Goal: Transaction & Acquisition: Purchase product/service

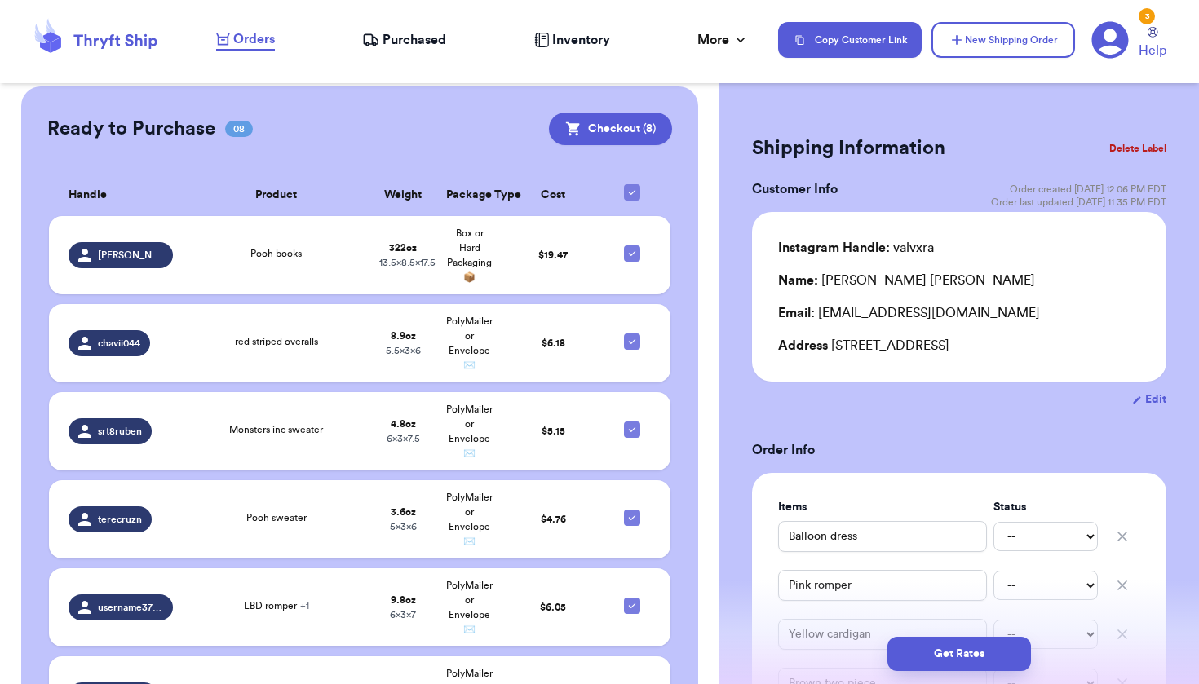
click at [1122, 145] on button "Delete Label" at bounding box center [1138, 149] width 70 height 36
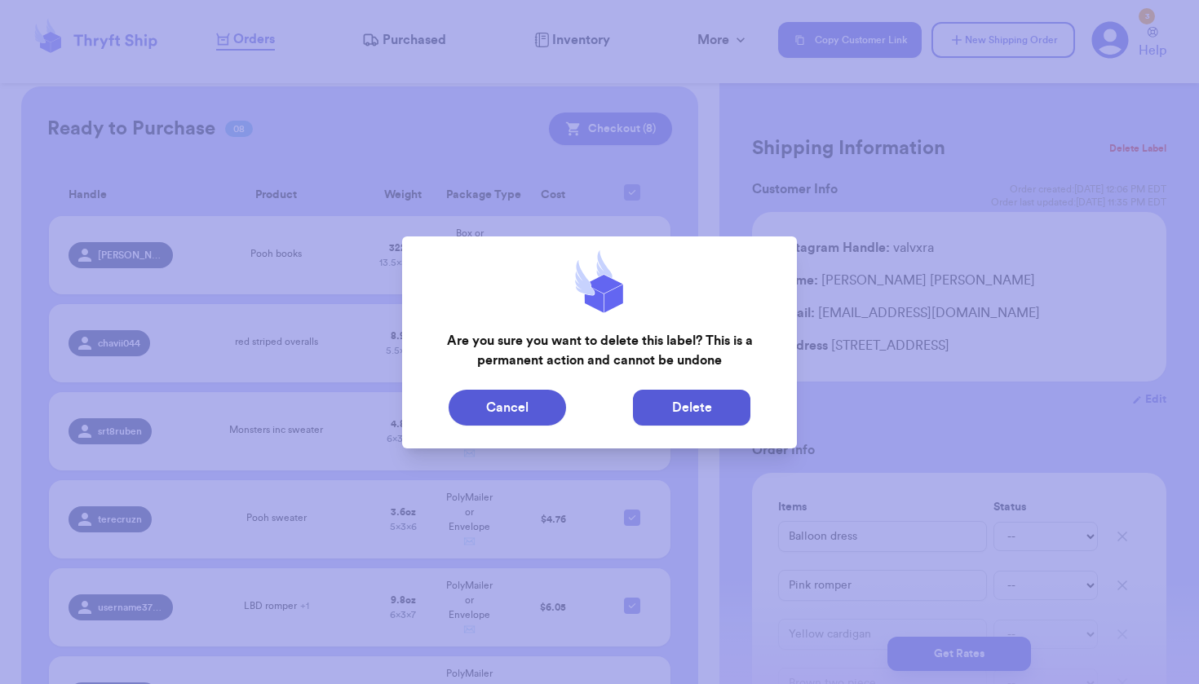
click at [693, 403] on button "Delete" at bounding box center [691, 408] width 117 height 36
type input "Vintage Faded Glory jeans 12M , Little Bear shirt, Purple jumpsuit with jacket …"
type input "0"
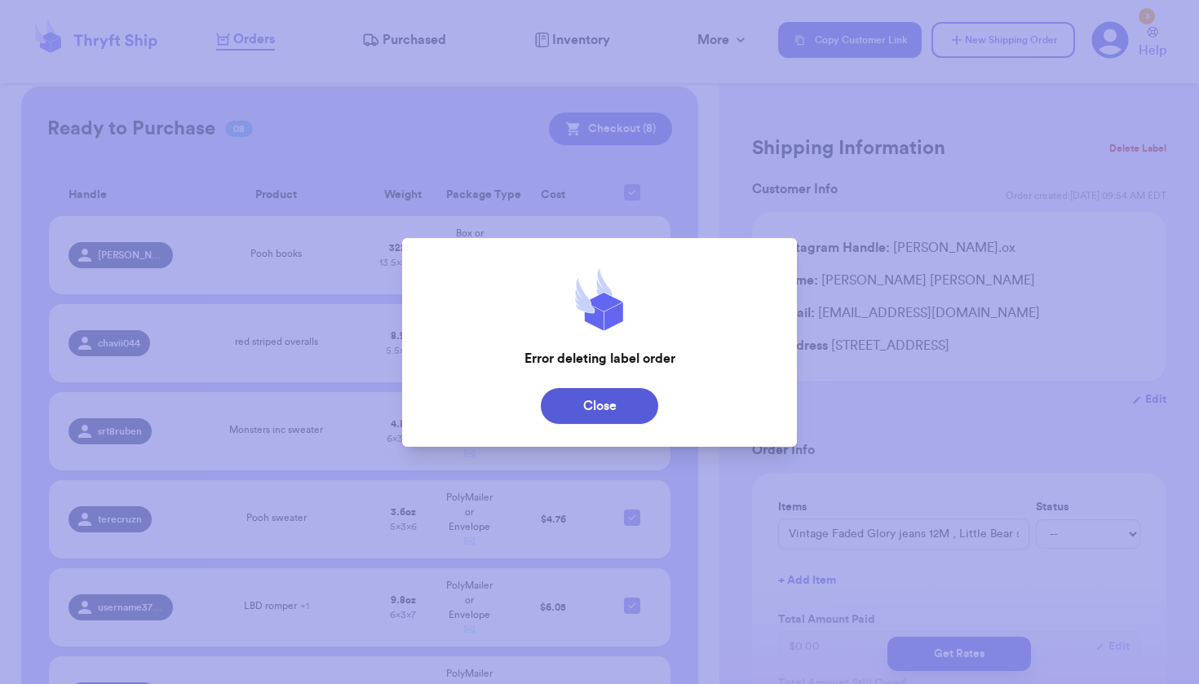
click at [693, 403] on div "Close" at bounding box center [600, 406] width 370 height 36
click at [618, 409] on button "Close" at bounding box center [599, 406] width 117 height 36
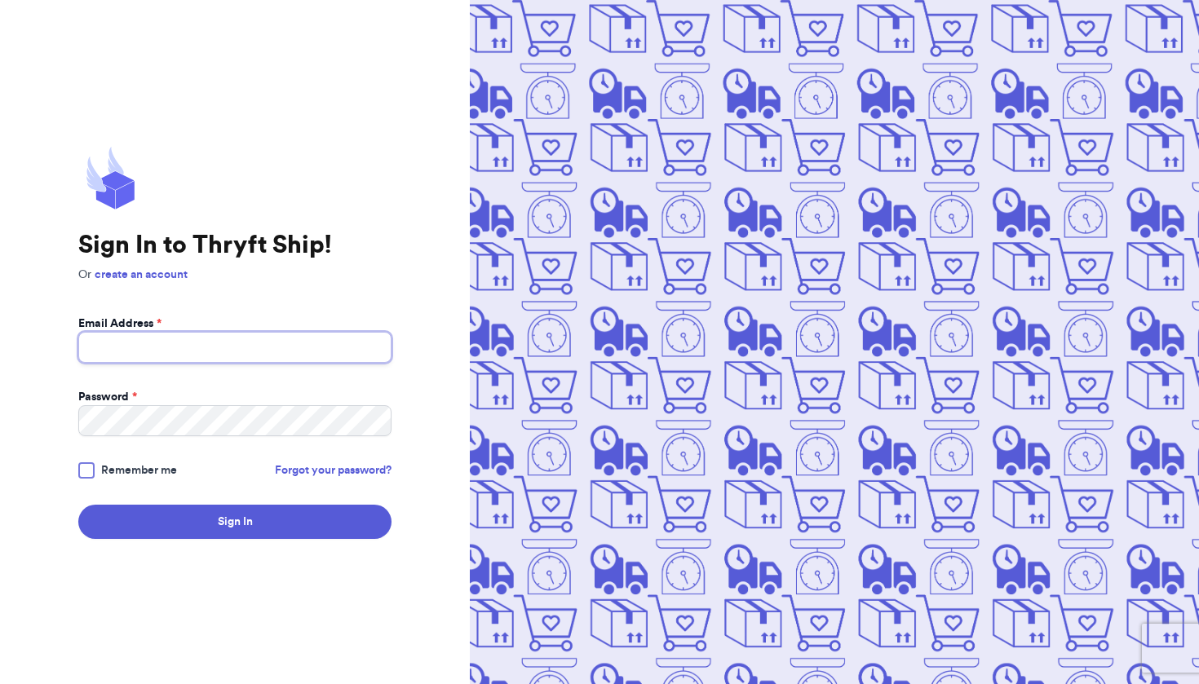
type input "angelafrncsc8@gmail.com"
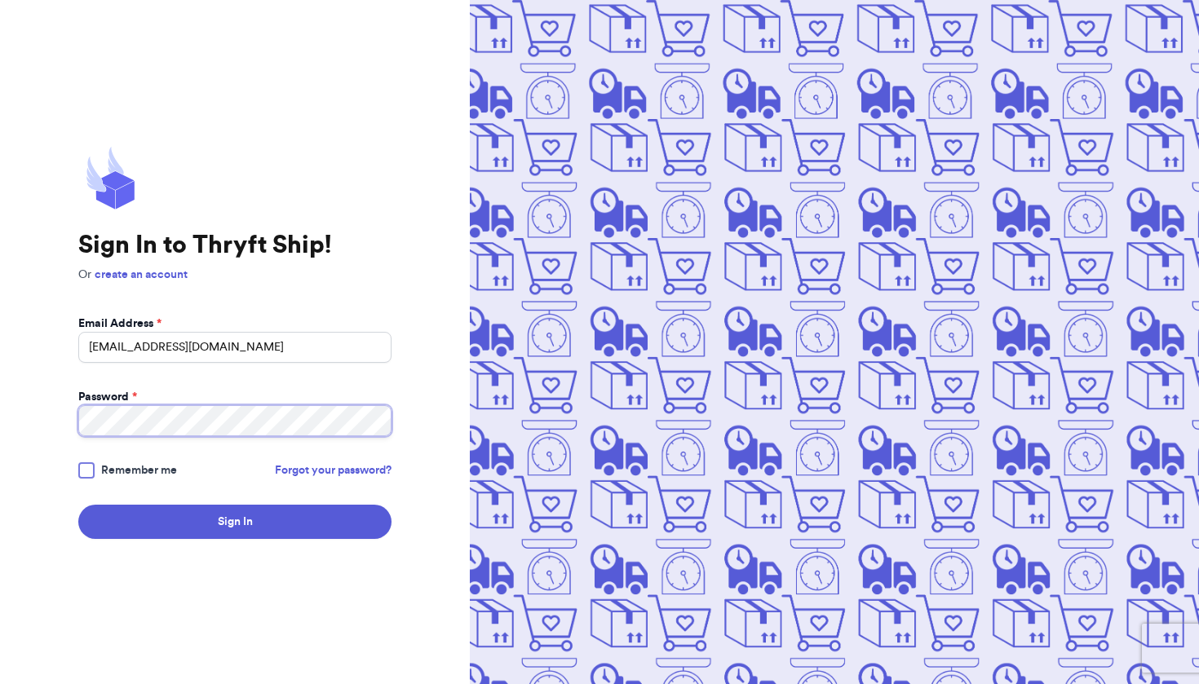
click at [235, 522] on button "Sign In" at bounding box center [234, 522] width 313 height 34
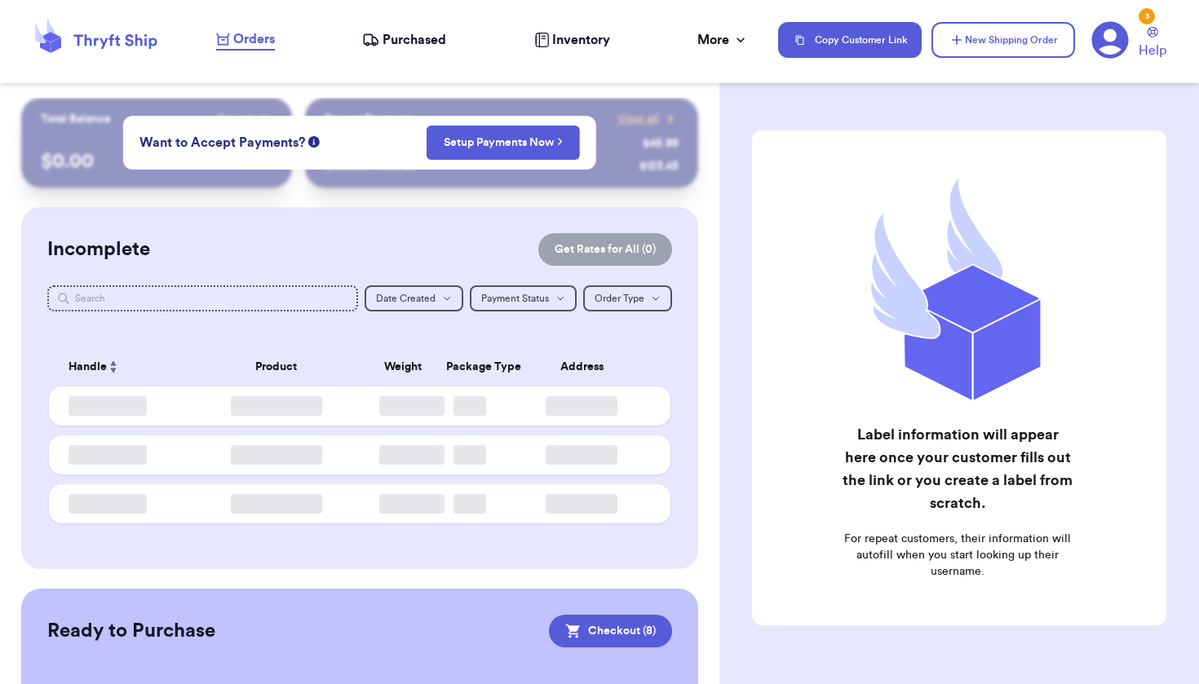
checkbox input "true"
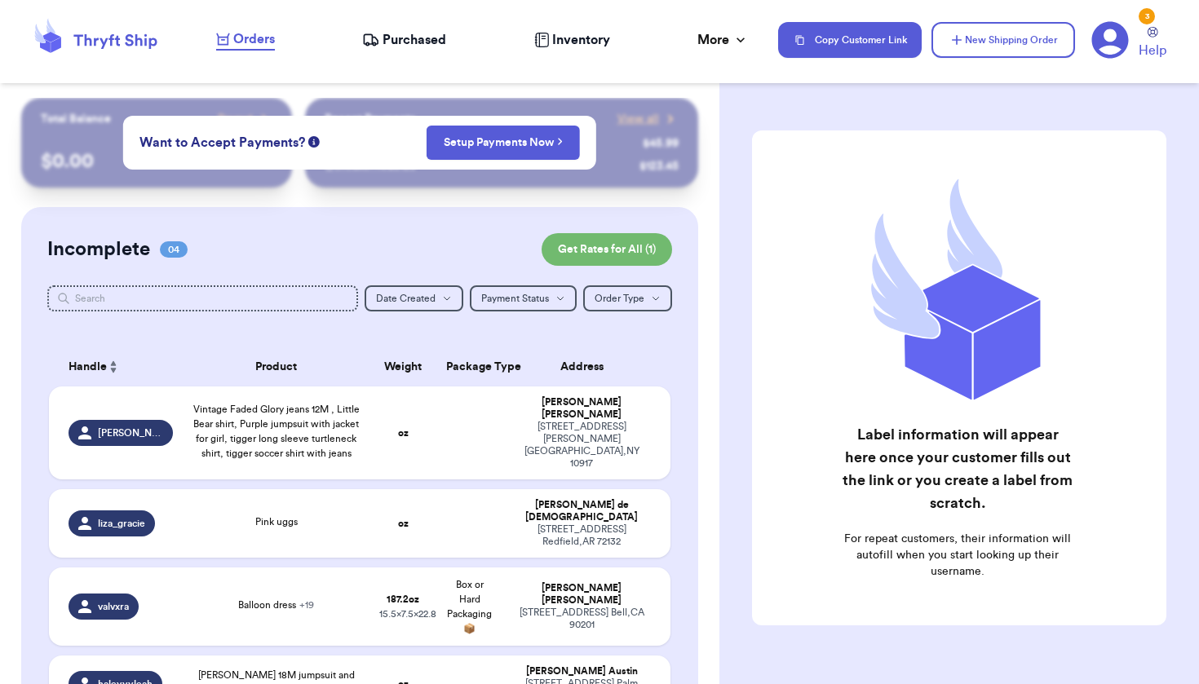
click at [249, 48] on link "Orders" at bounding box center [245, 39] width 59 height 21
click at [259, 40] on span "Orders" at bounding box center [254, 39] width 42 height 20
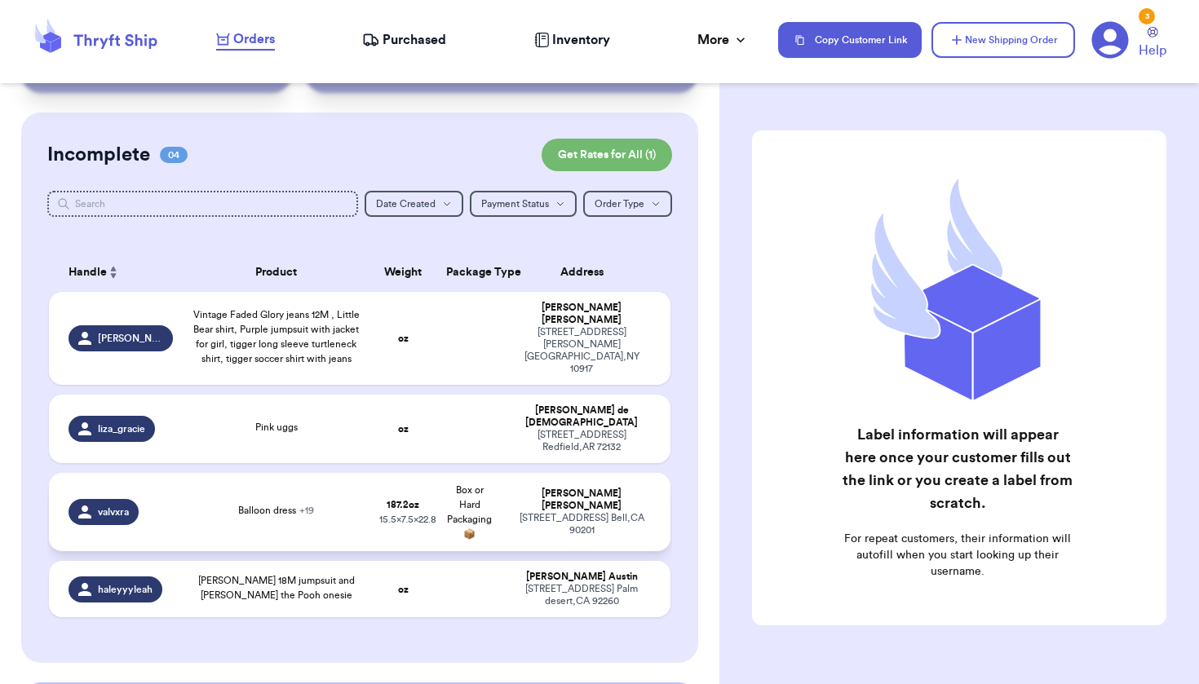
scroll to position [129, 0]
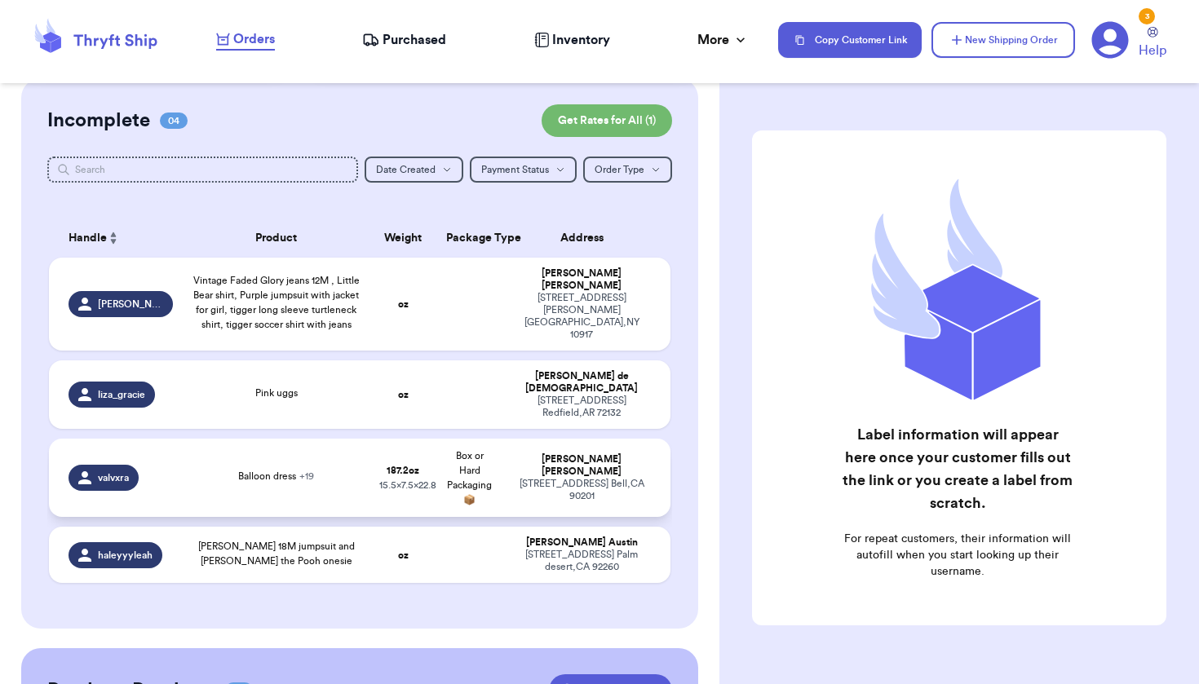
click at [374, 464] on td "187.2 oz 15.5 x 7.5 x 22.8" at bounding box center [403, 478] width 67 height 78
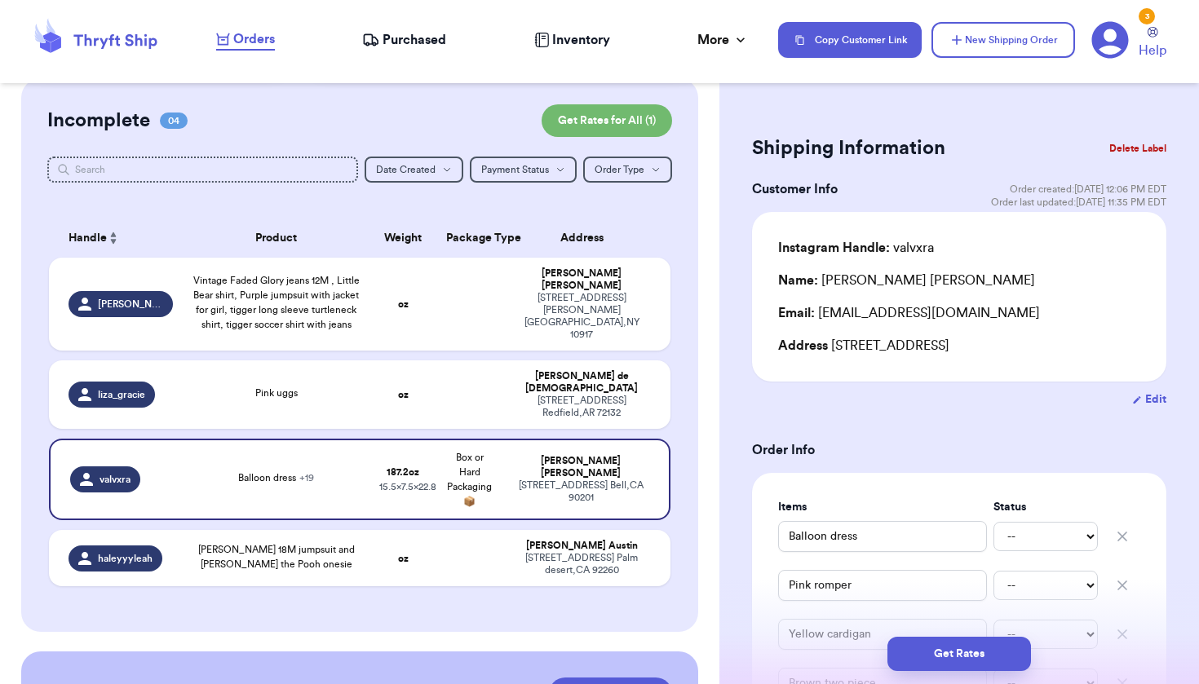
click at [1119, 141] on button "Delete Label" at bounding box center [1138, 149] width 70 height 36
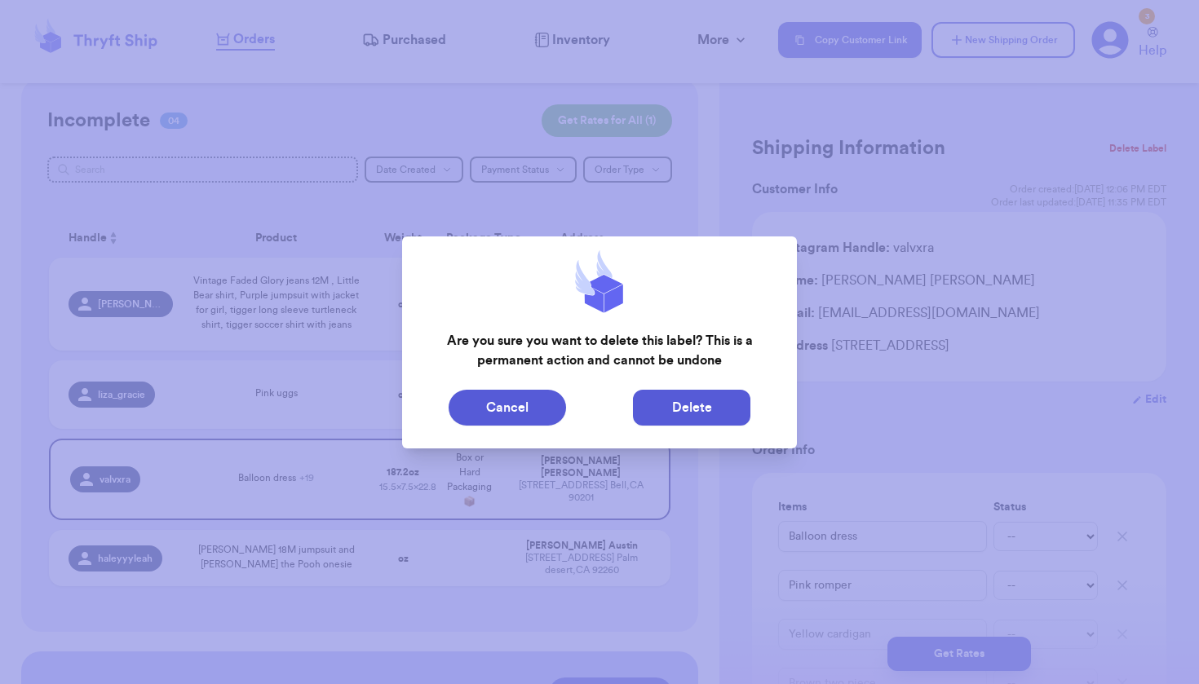
click at [706, 419] on button "Delete" at bounding box center [691, 408] width 117 height 36
type input "Vintage Faded Glory jeans 12M , Little Bear shirt, Purple jumpsuit with jacket …"
type input "0"
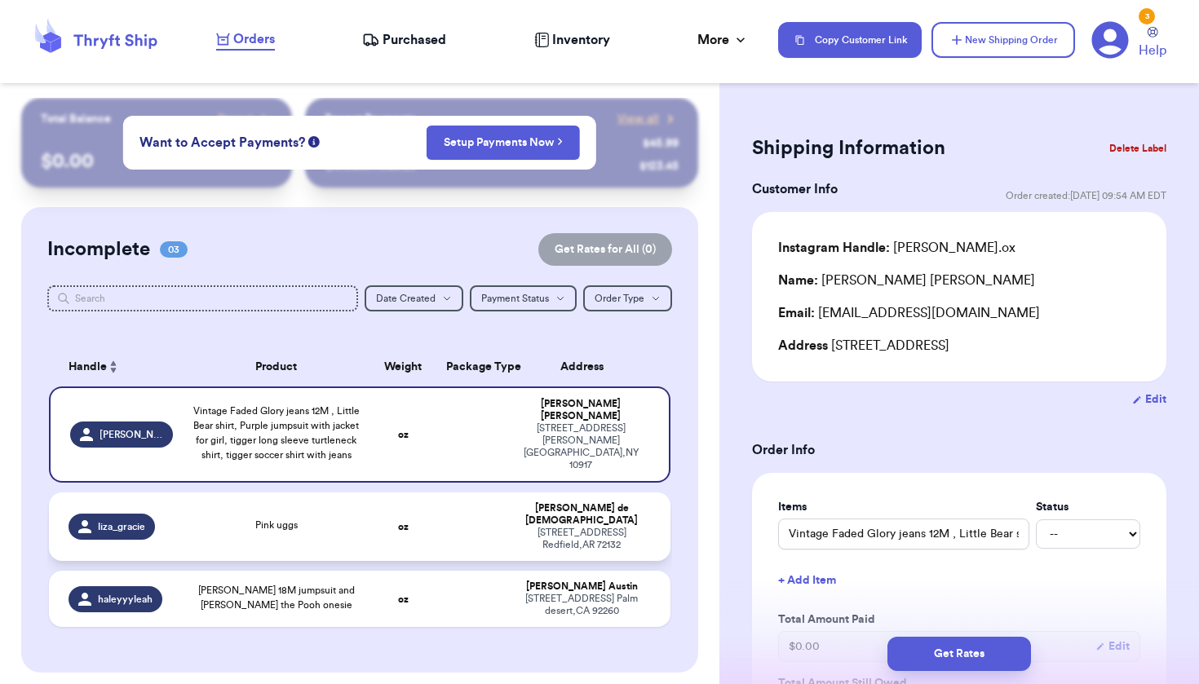
scroll to position [0, 0]
click at [197, 533] on div "Pink uggs" at bounding box center [276, 527] width 167 height 18
type input "Pink uggs"
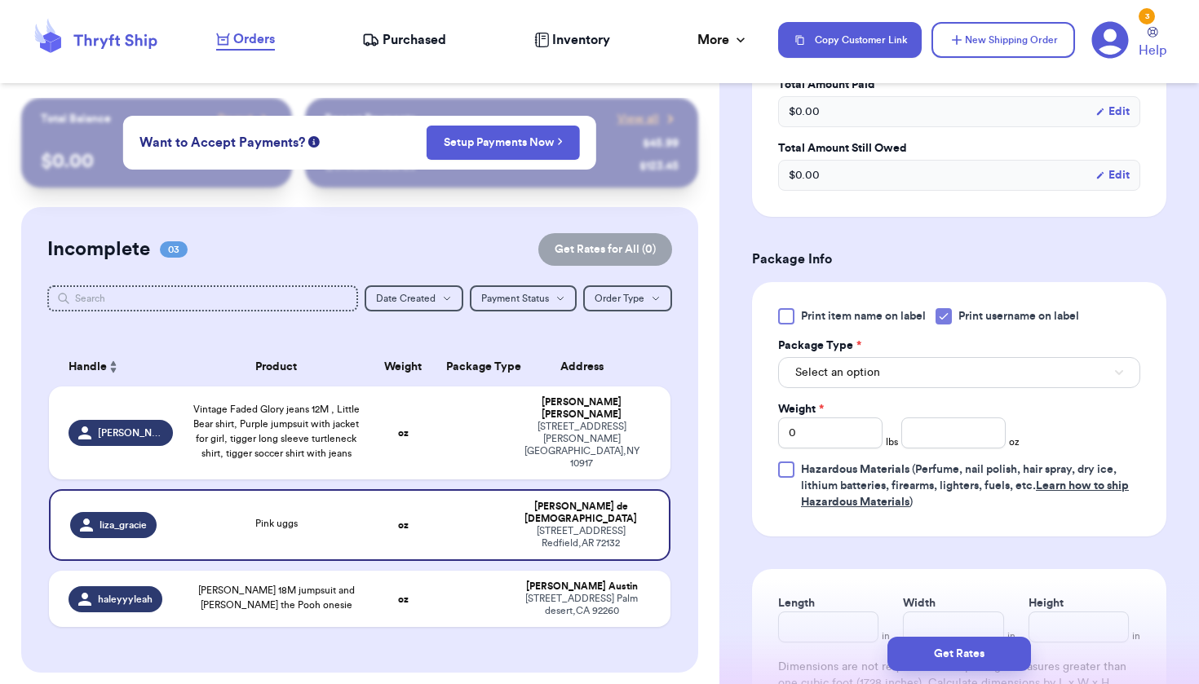
scroll to position [551, 0]
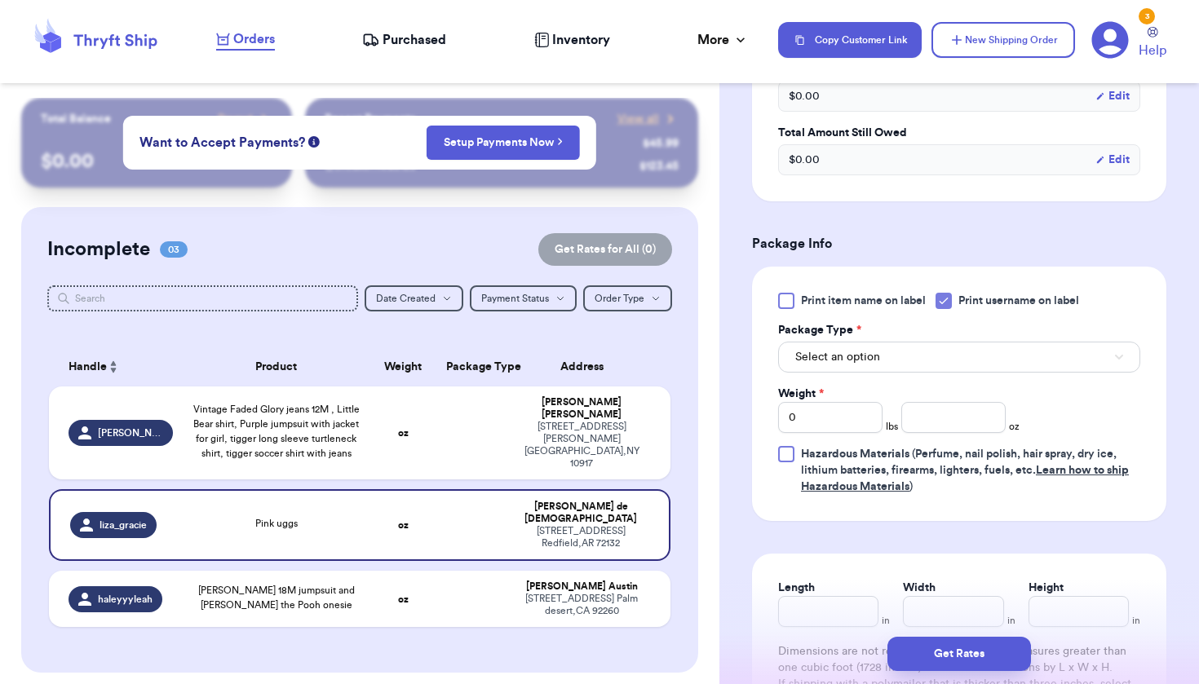
click at [961, 362] on button "Select an option" at bounding box center [959, 357] width 362 height 31
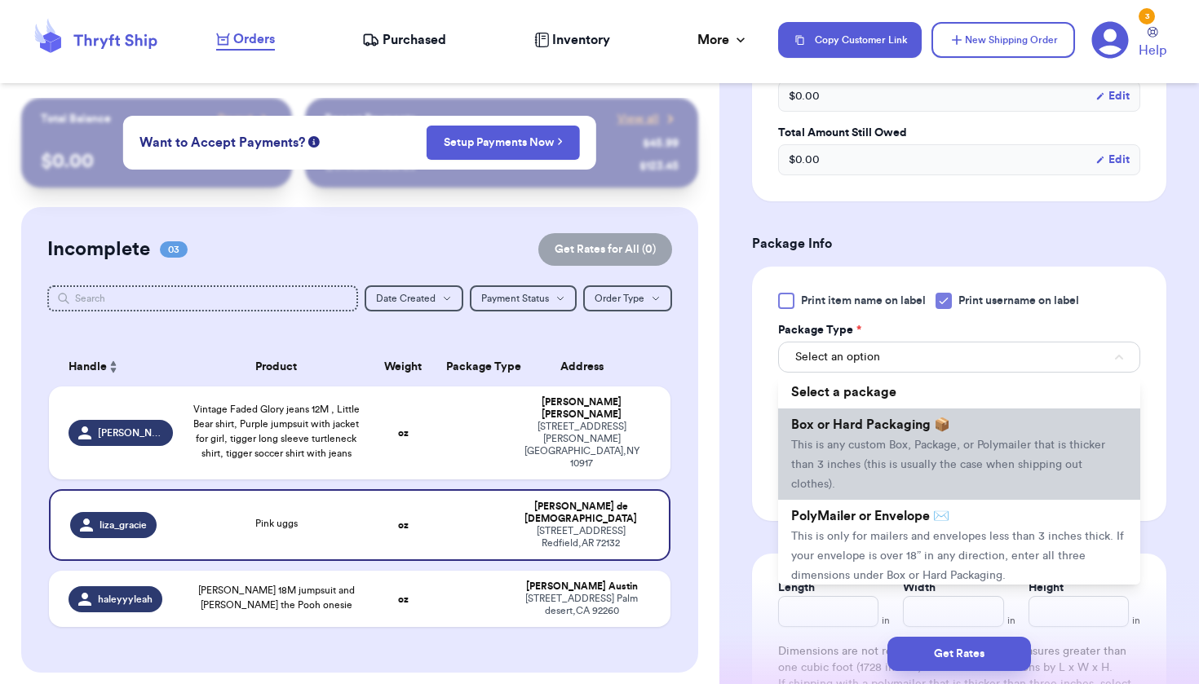
click at [948, 465] on span "This is any custom Box, Package, or Polymailer that is thicker than 3 inches (t…" at bounding box center [948, 465] width 314 height 51
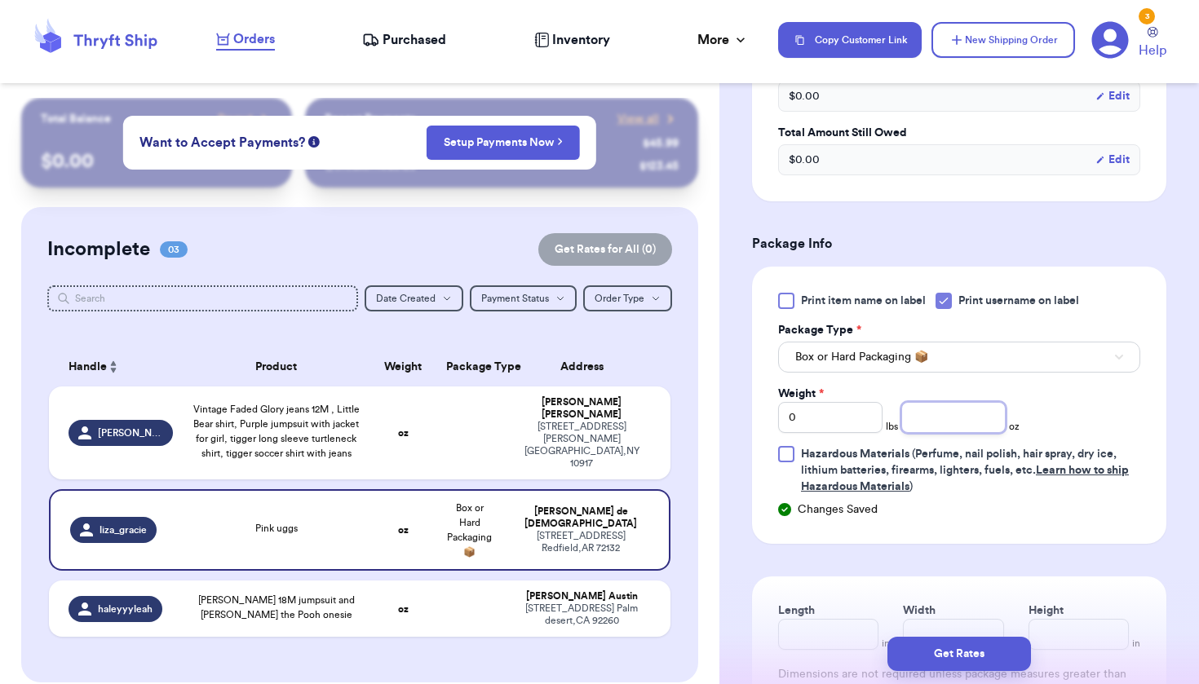
click at [953, 433] on input "number" at bounding box center [953, 417] width 104 height 31
click at [857, 436] on div "Print item name on label Print username on label Package Type * Box or Hard Pac…" at bounding box center [959, 394] width 362 height 202
click at [854, 422] on input "0" at bounding box center [830, 417] width 104 height 31
type input "1"
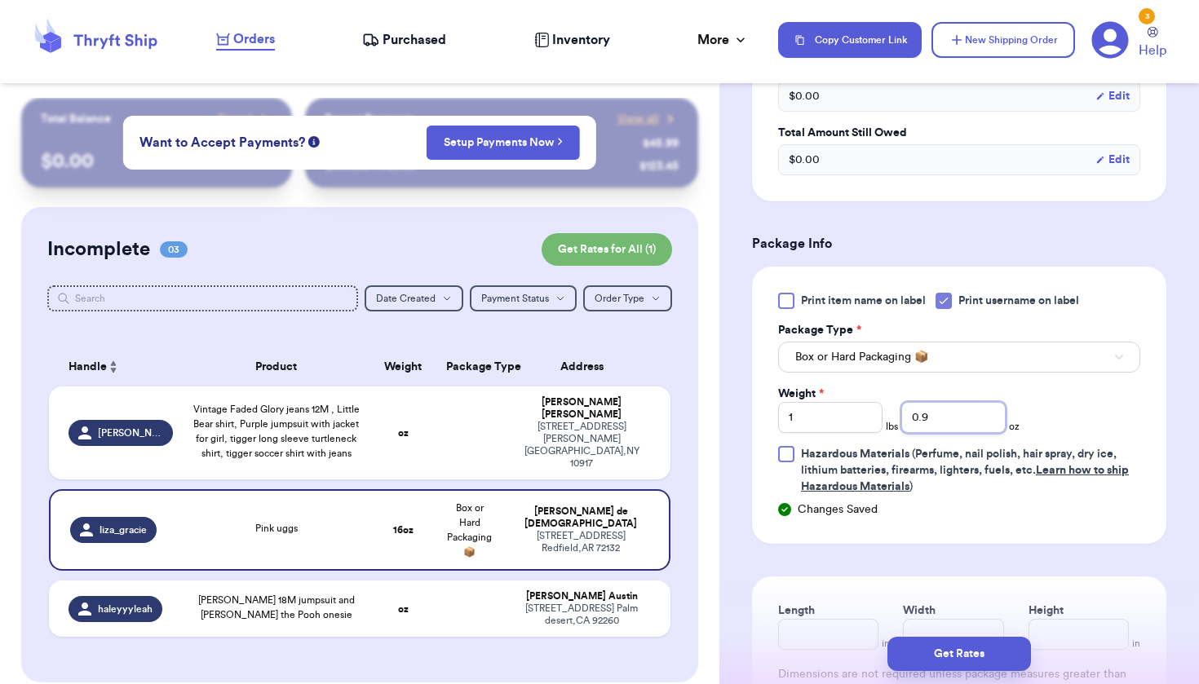
type input "0.9"
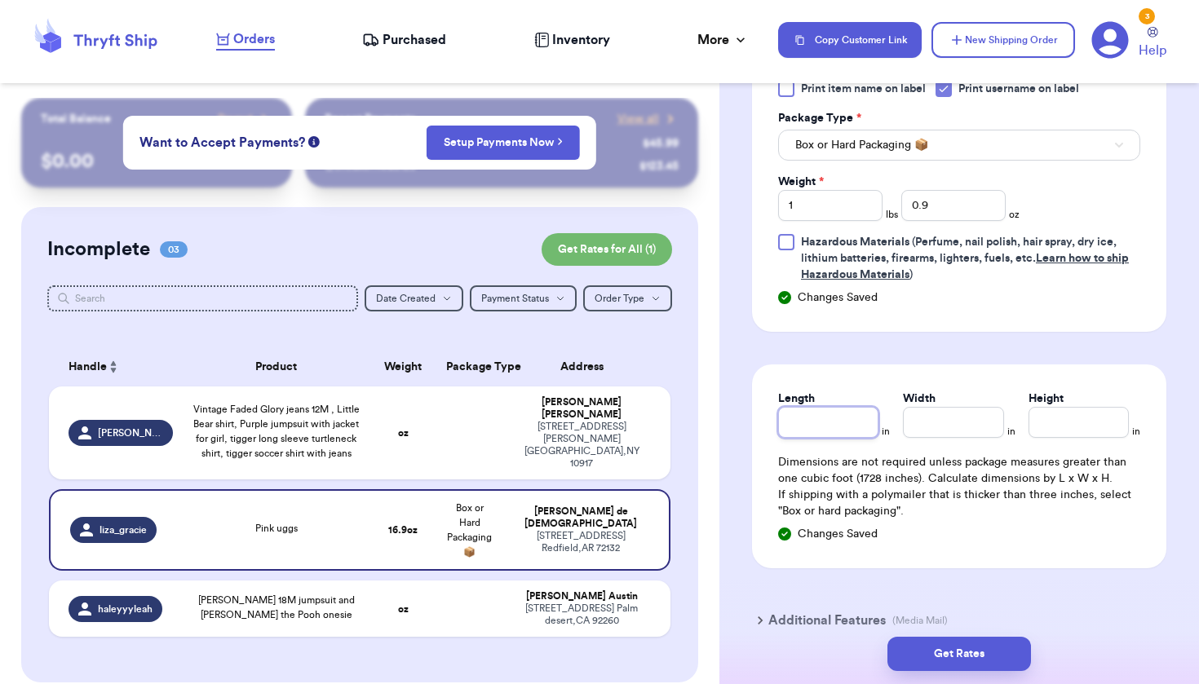
scroll to position [764, 0]
type input "8.5"
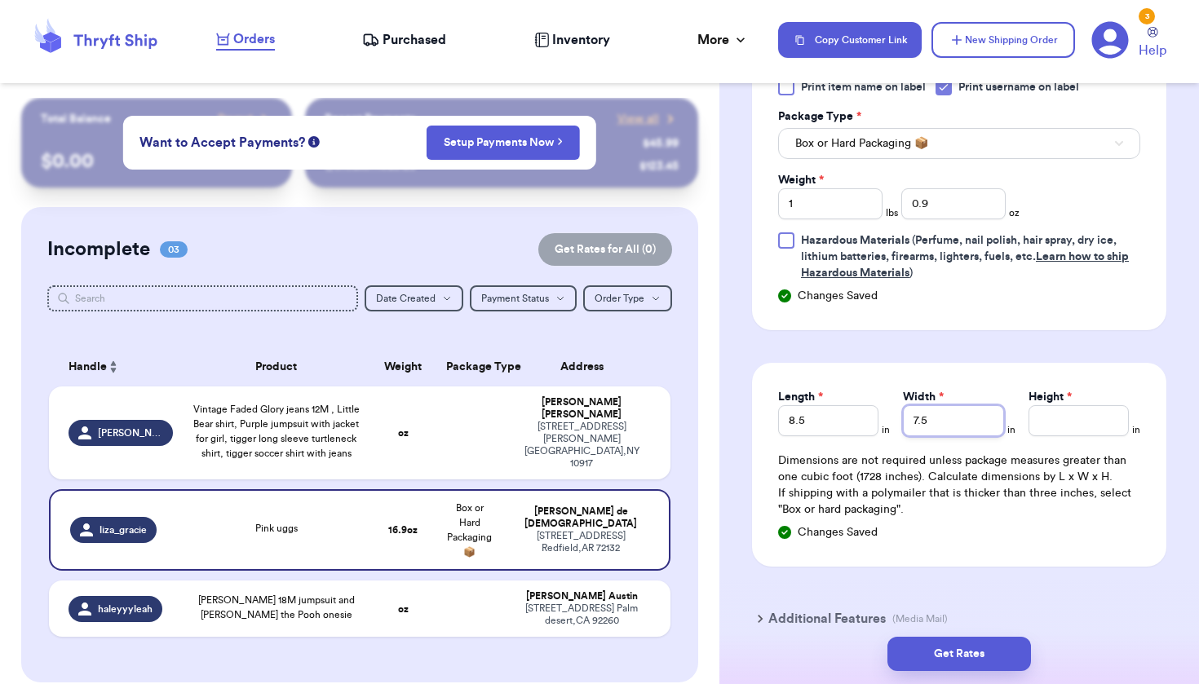
type input "7.5"
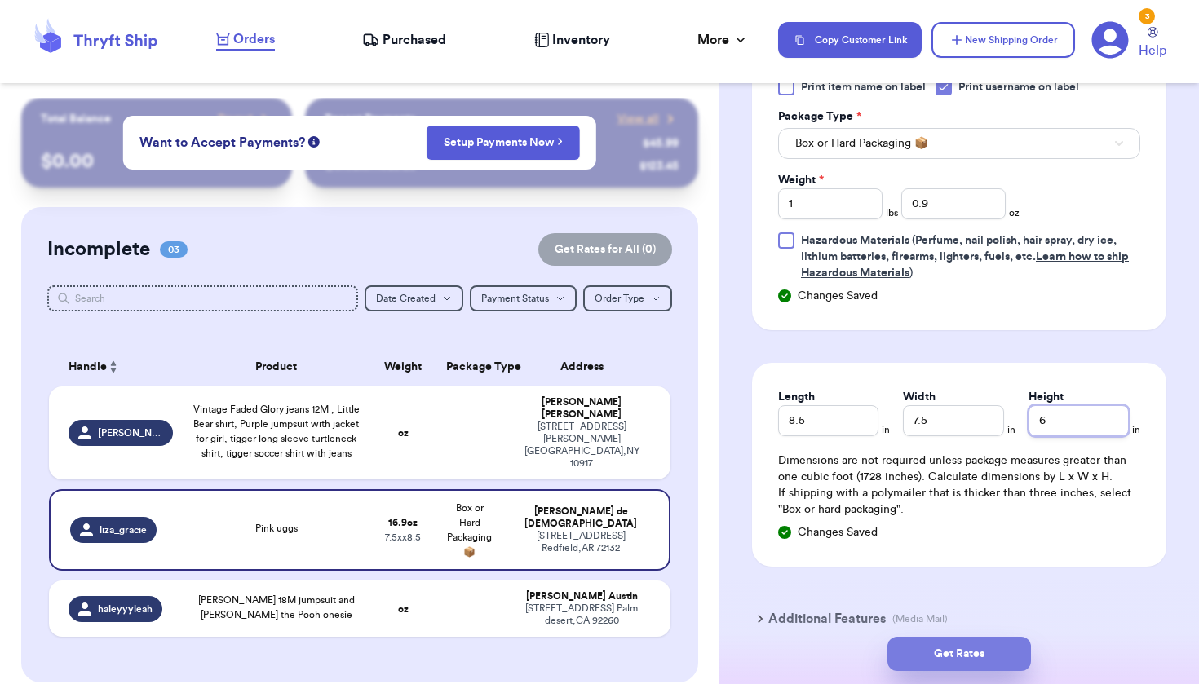
type input "6"
click at [962, 649] on button "Get Rates" at bounding box center [959, 654] width 144 height 34
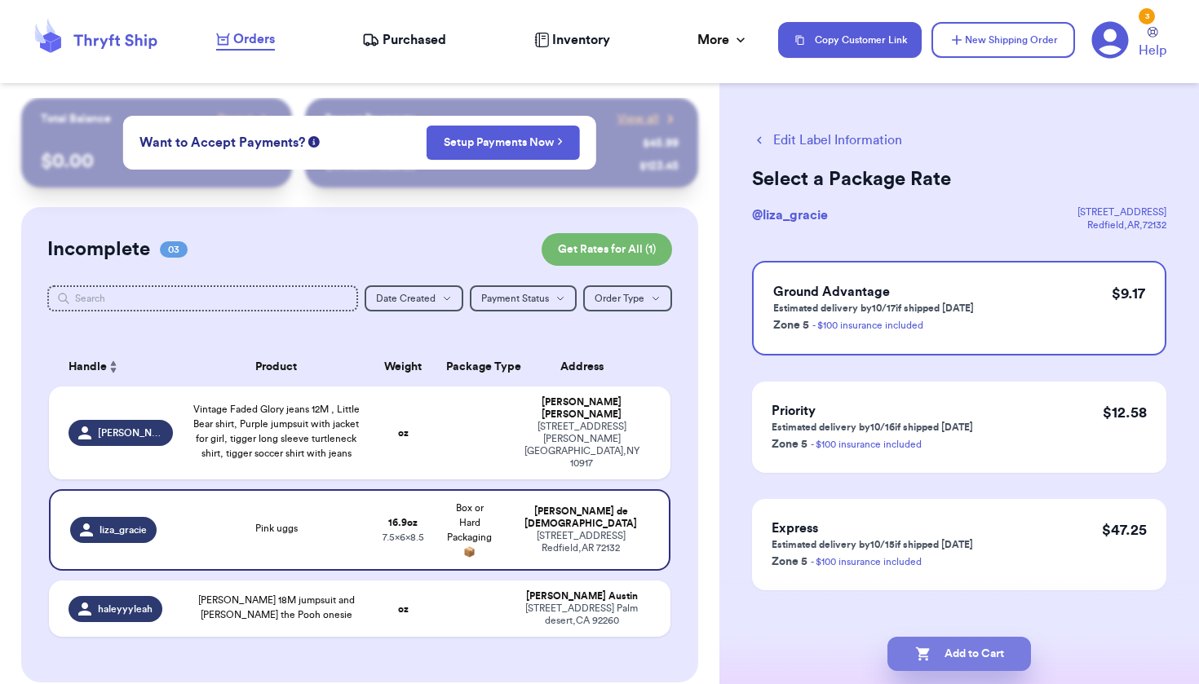
click at [962, 649] on button "Add to Cart" at bounding box center [959, 654] width 144 height 34
checkbox input "true"
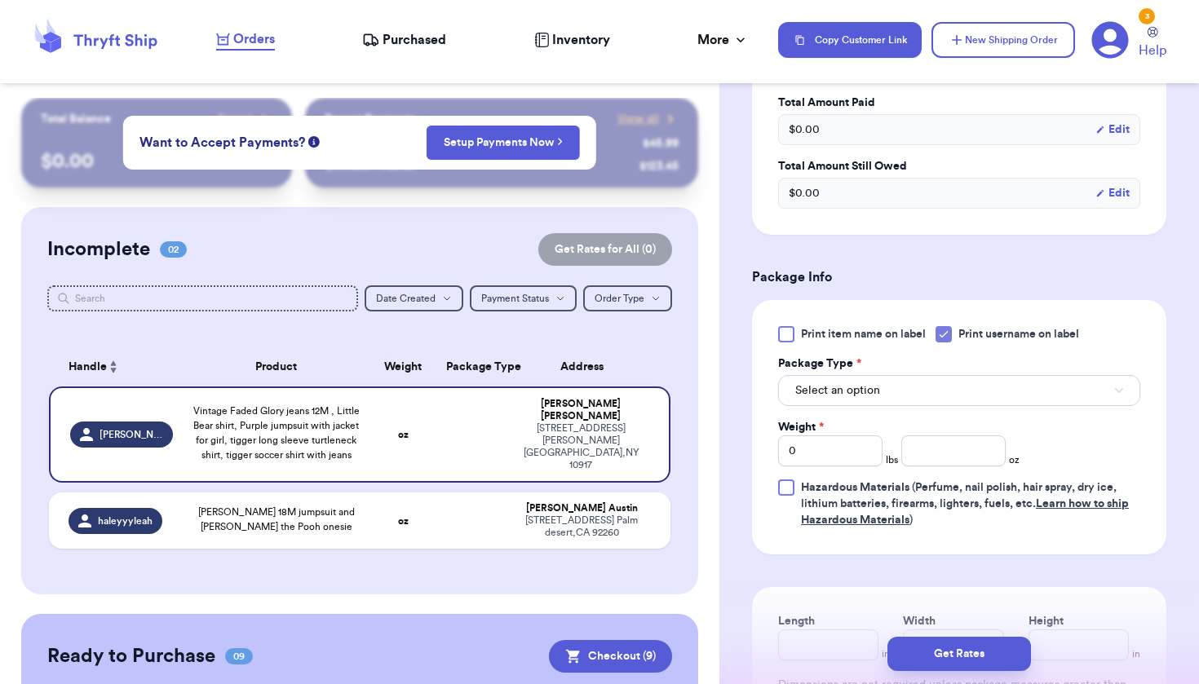
scroll to position [519, 0]
click at [844, 459] on input "0" at bounding box center [830, 449] width 104 height 31
type input "2"
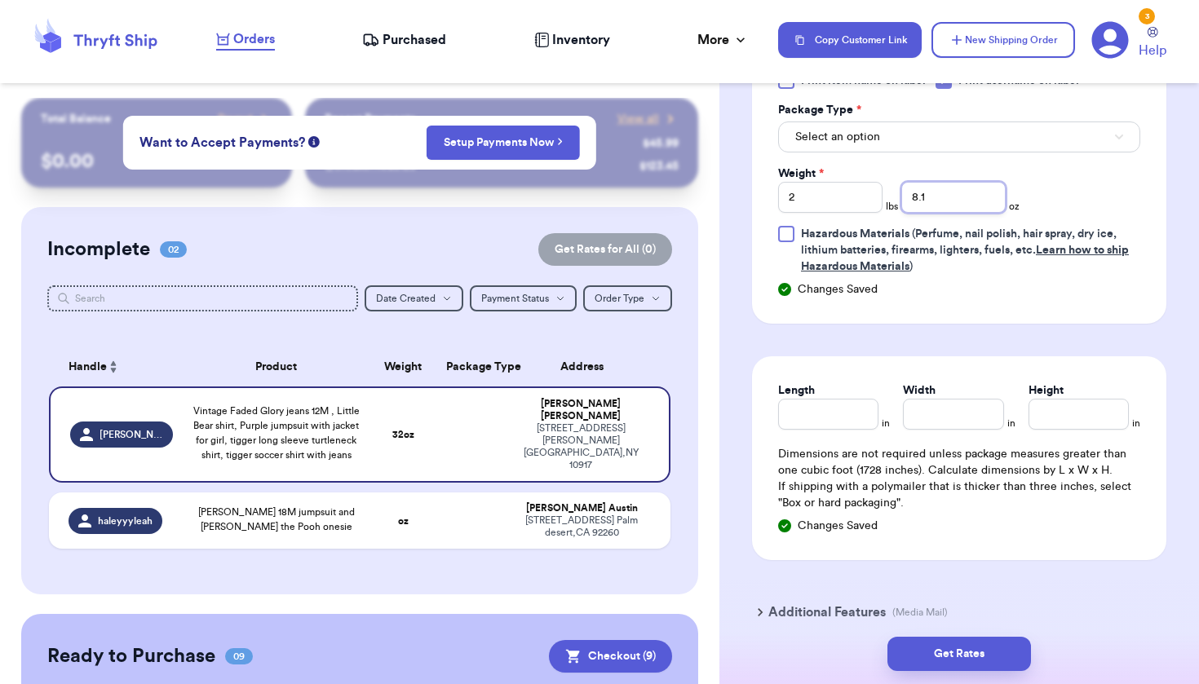
scroll to position [717, 0]
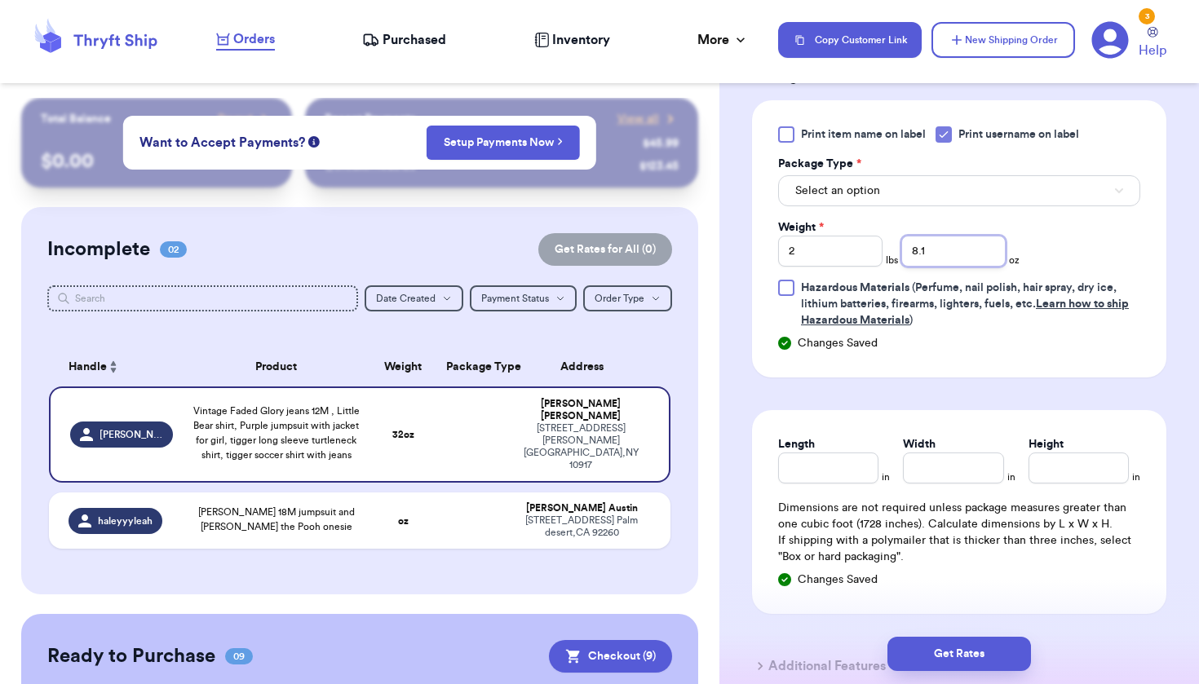
type input "8.1"
click at [897, 201] on button "Select an option" at bounding box center [959, 190] width 362 height 31
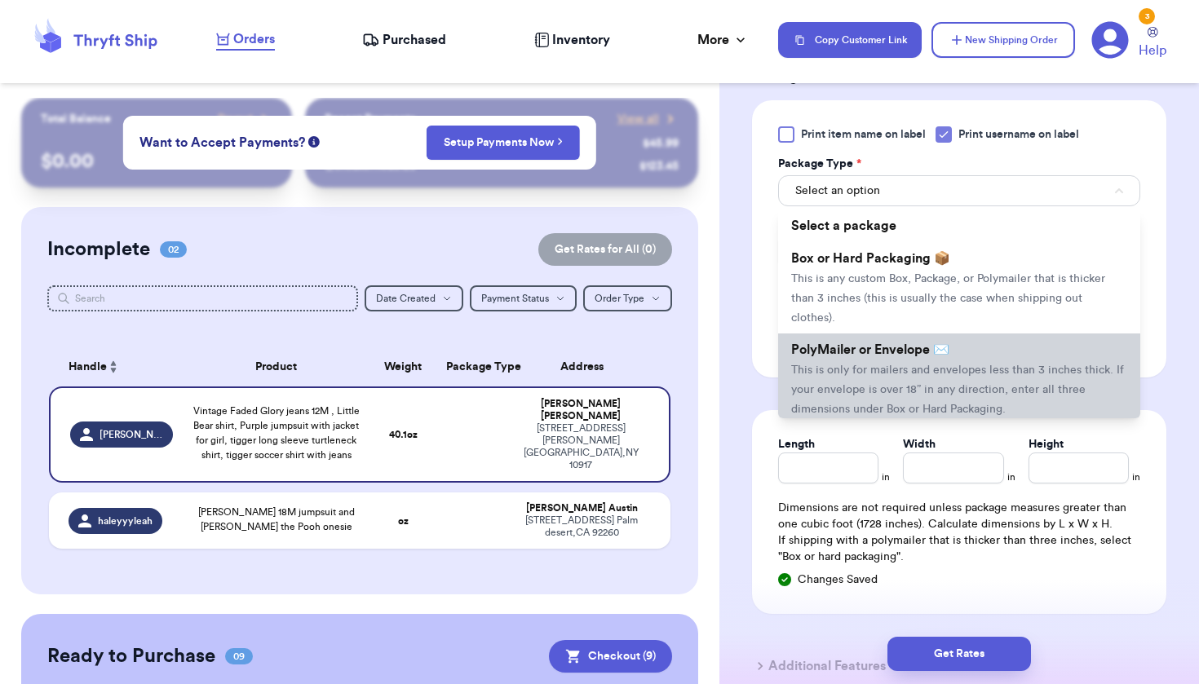
click at [873, 388] on span "This is only for mailers and envelopes less than 3 inches thick. If your envelo…" at bounding box center [957, 390] width 333 height 51
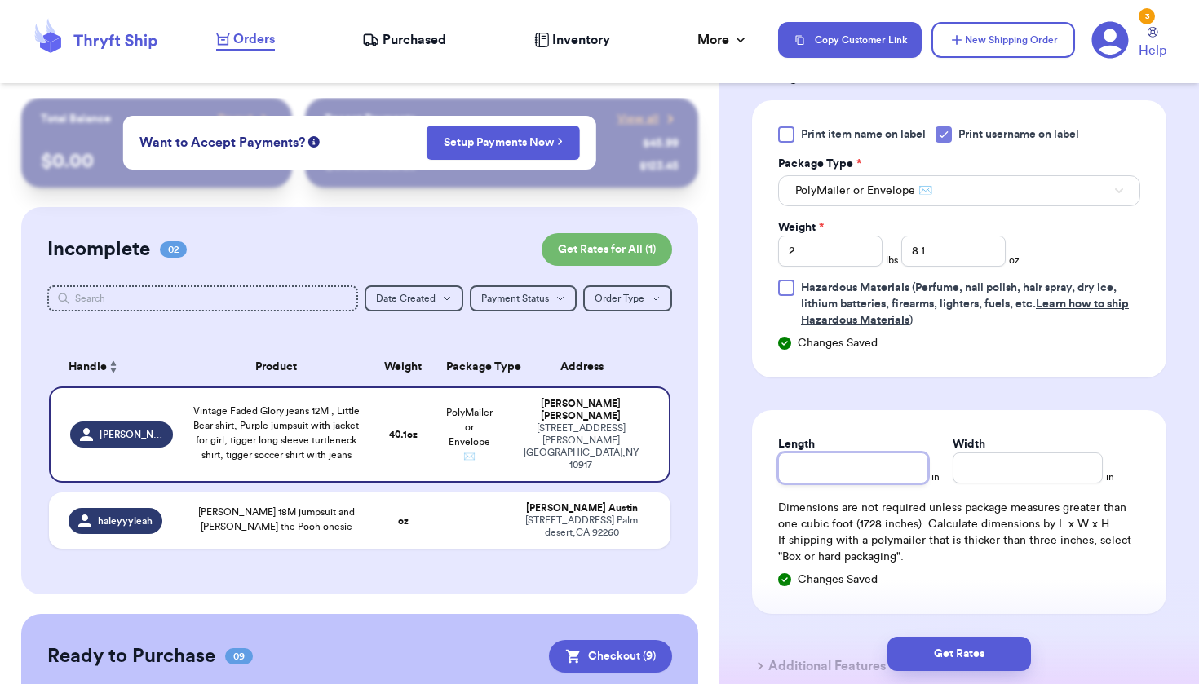
click at [804, 479] on input "Length" at bounding box center [853, 468] width 150 height 31
type input "1"
type input "10"
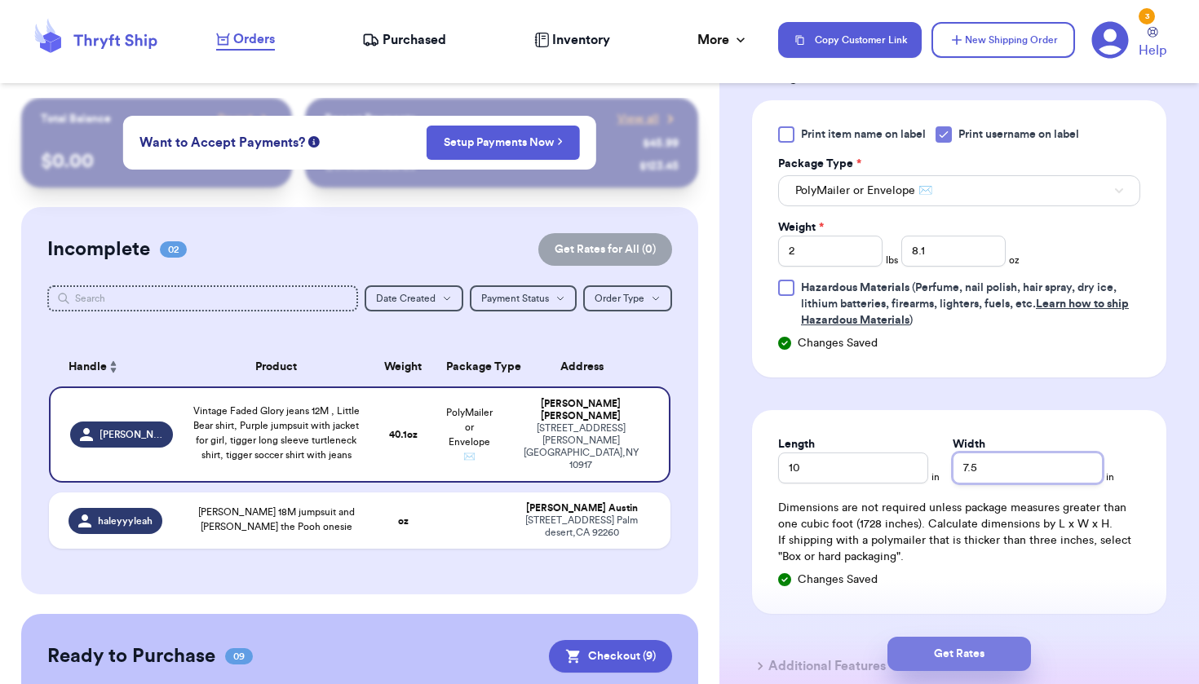
type input "7.5"
click at [958, 660] on button "Get Rates" at bounding box center [959, 654] width 144 height 34
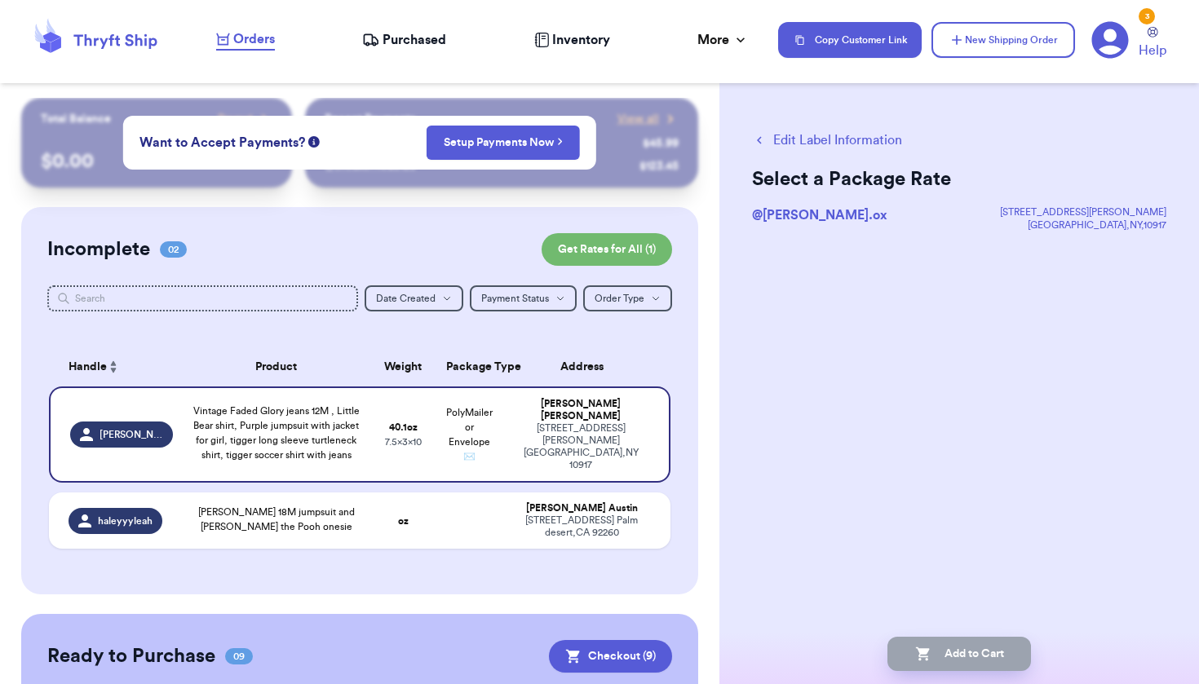
scroll to position [0, 0]
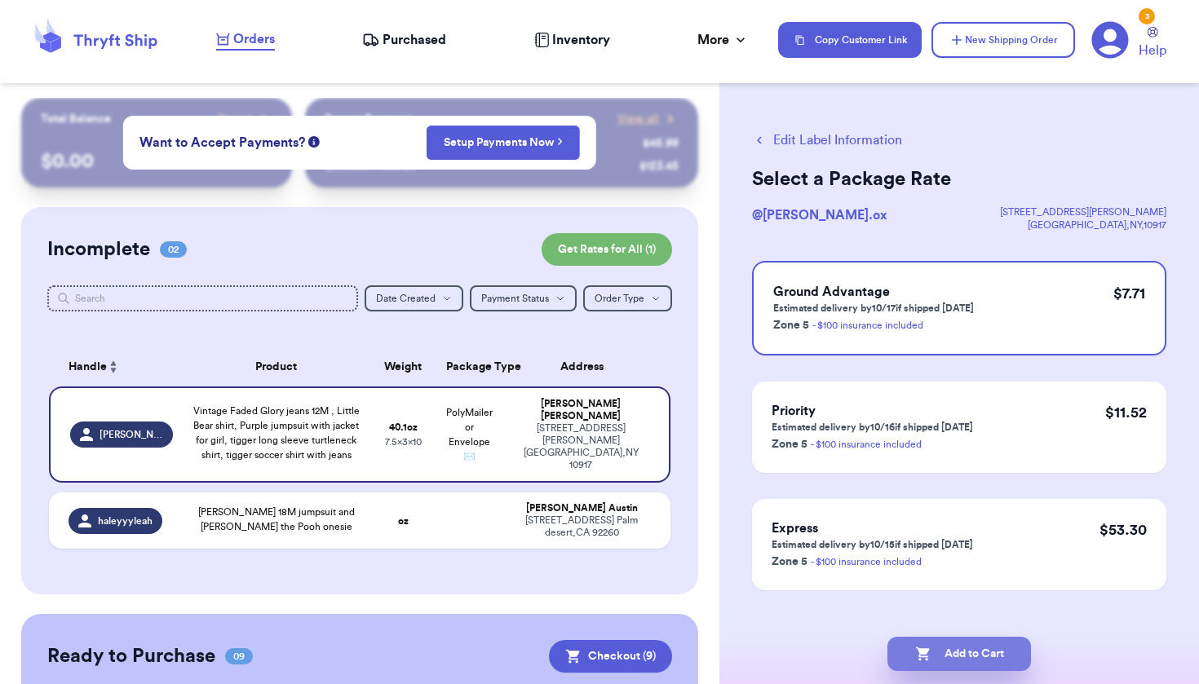
click at [958, 660] on button "Add to Cart" at bounding box center [959, 654] width 144 height 34
checkbox input "true"
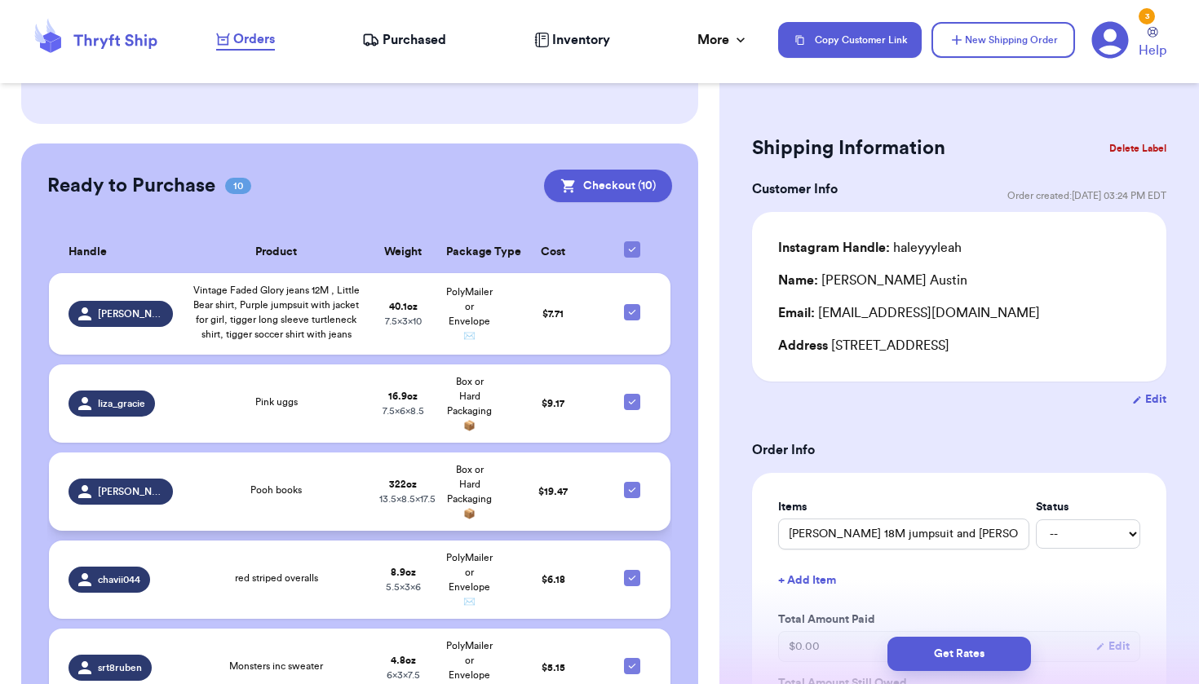
scroll to position [427, 0]
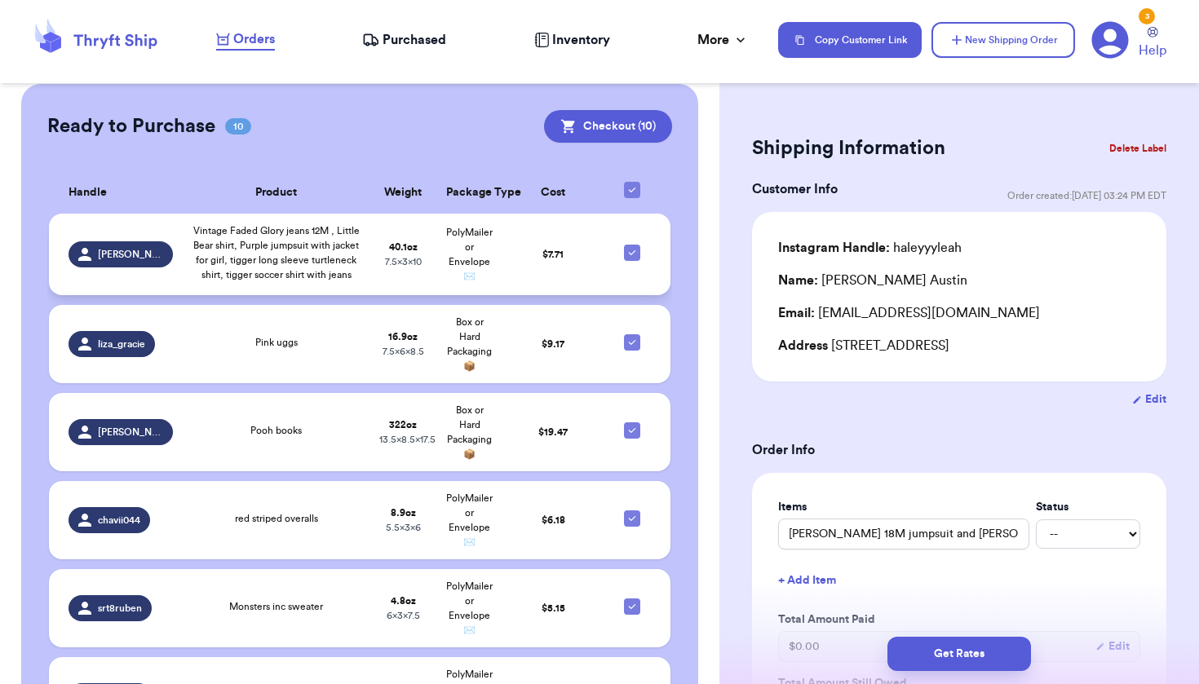
click at [480, 294] on td "PolyMailer or Envelope ✉️" at bounding box center [469, 255] width 67 height 82
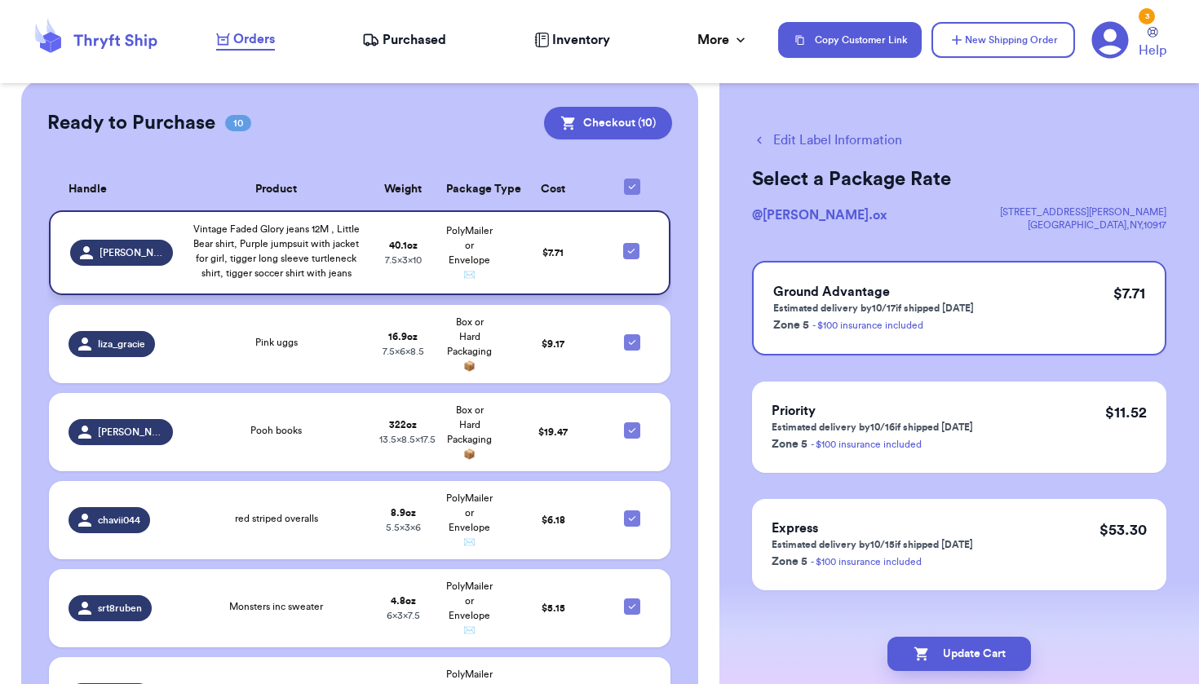
click at [625, 258] on icon at bounding box center [631, 251] width 13 height 13
click at [631, 243] on input "checkbox" at bounding box center [631, 242] width 1 height 1
checkbox input "false"
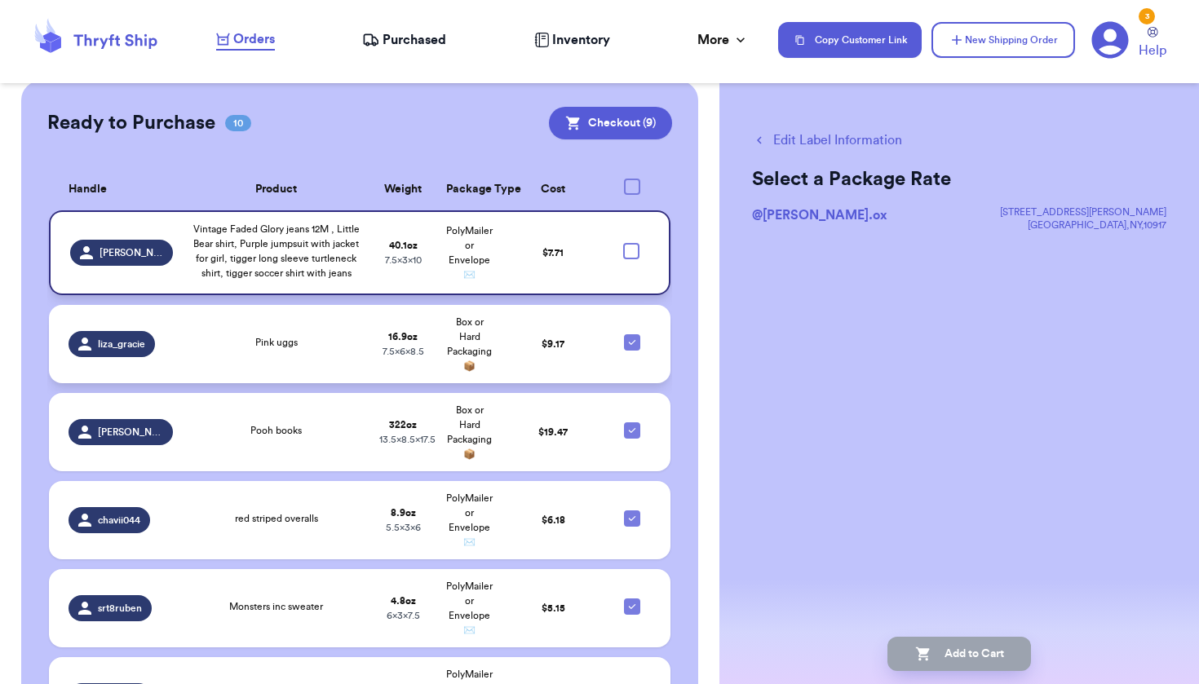
click at [626, 349] on icon at bounding box center [632, 342] width 13 height 13
click at [631, 334] on input "checkbox" at bounding box center [631, 334] width 1 height 1
checkbox input "false"
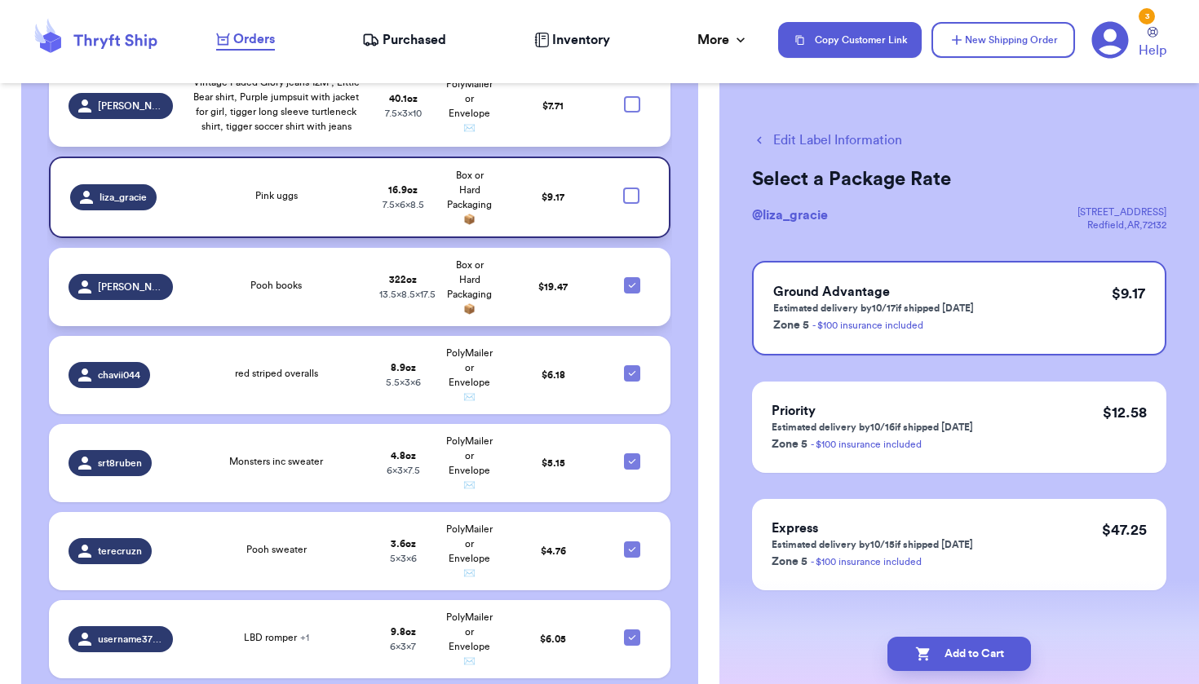
scroll to position [574, 0]
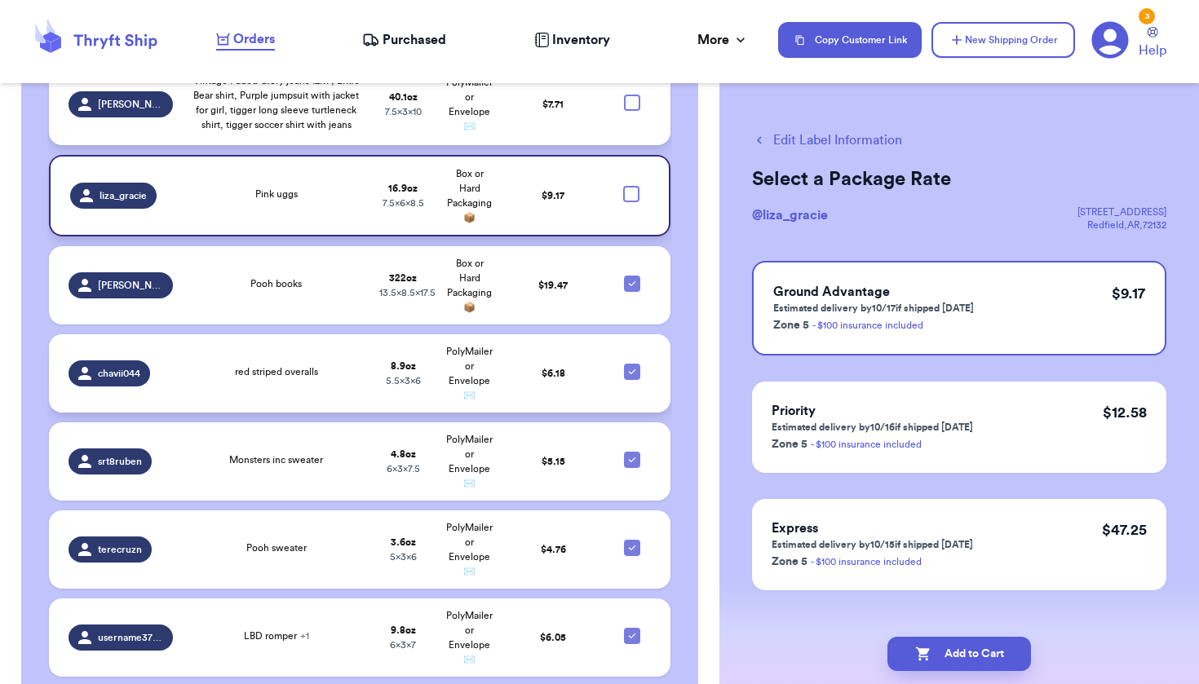
click at [483, 393] on td "PolyMailer or Envelope ✉️" at bounding box center [469, 373] width 67 height 78
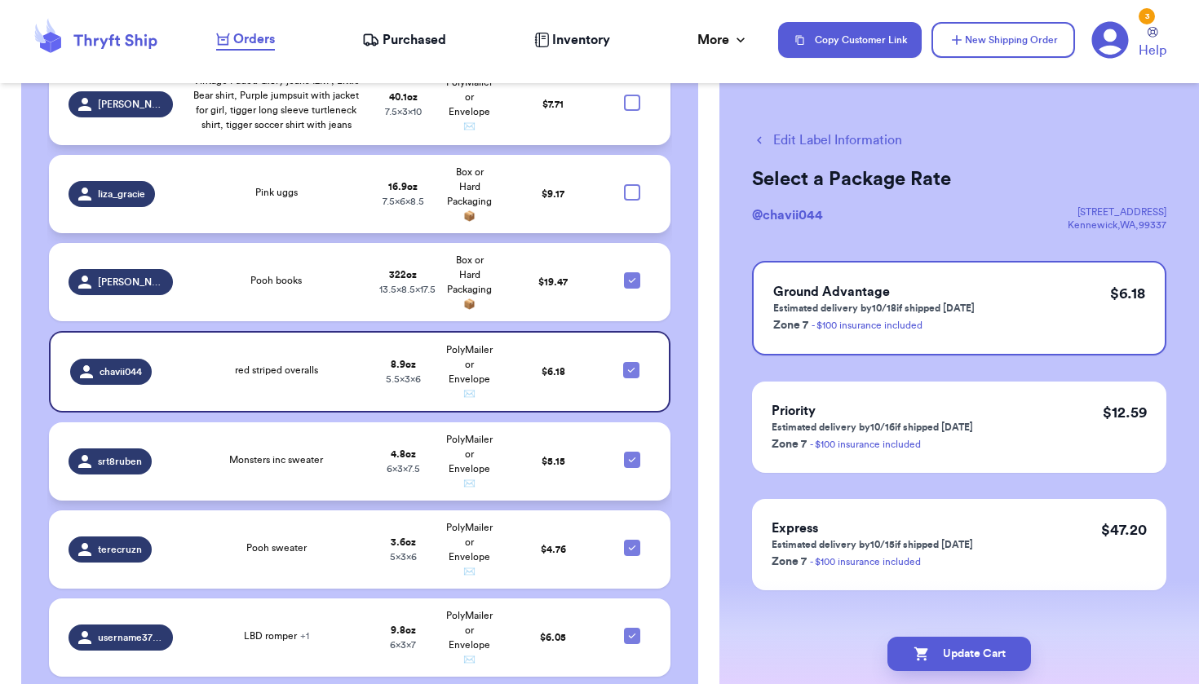
click at [391, 459] on strong "4.8 oz" at bounding box center [403, 454] width 25 height 10
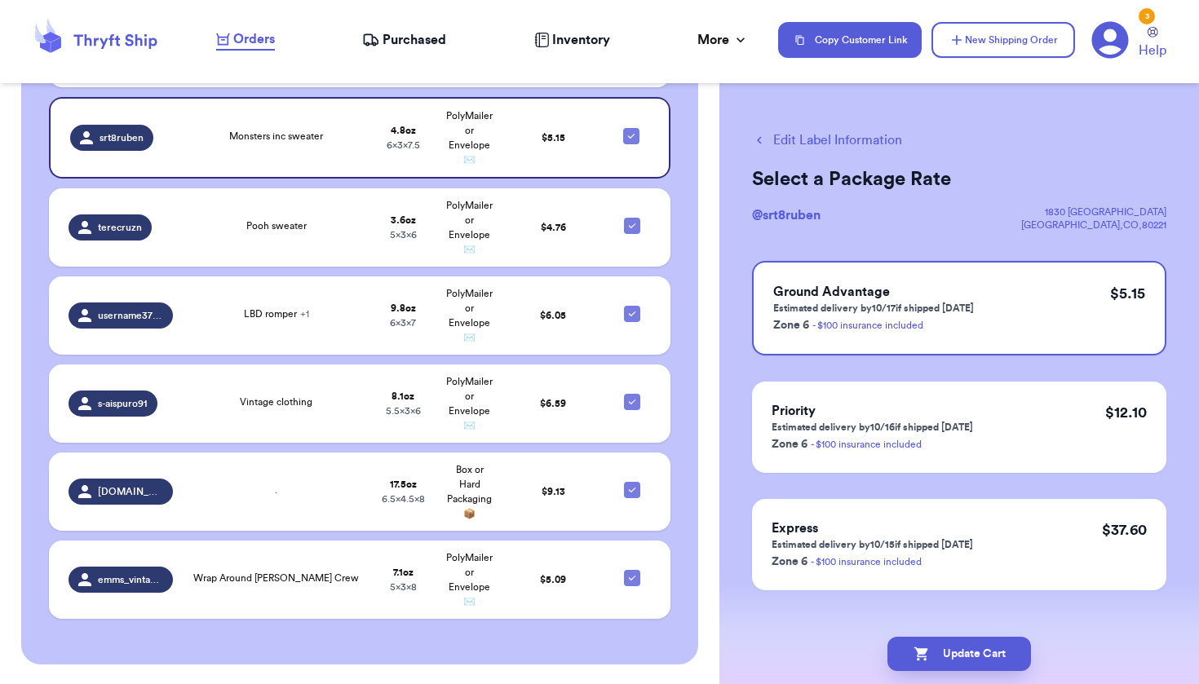
scroll to position [910, 0]
click at [626, 585] on icon at bounding box center [632, 578] width 13 height 13
click at [631, 570] on input "checkbox" at bounding box center [631, 569] width 1 height 1
checkbox input "false"
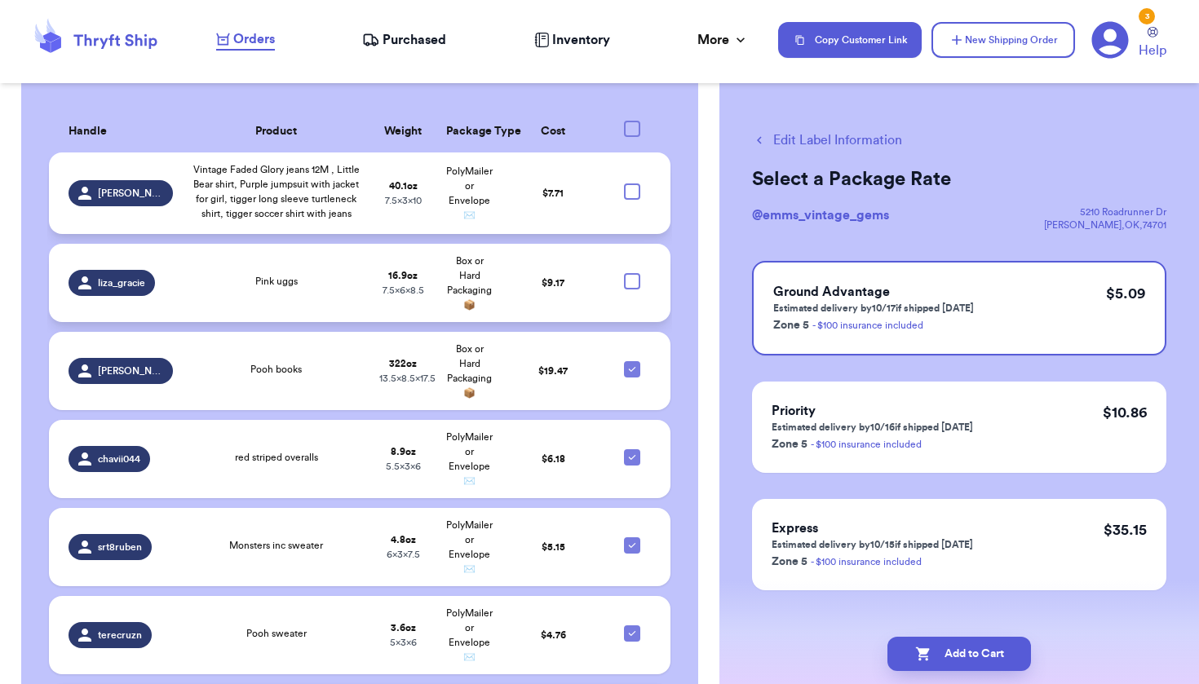
scroll to position [485, 0]
click at [624, 201] on div at bounding box center [632, 192] width 16 height 16
click at [631, 184] on input "checkbox" at bounding box center [631, 184] width 1 height 1
checkbox input "true"
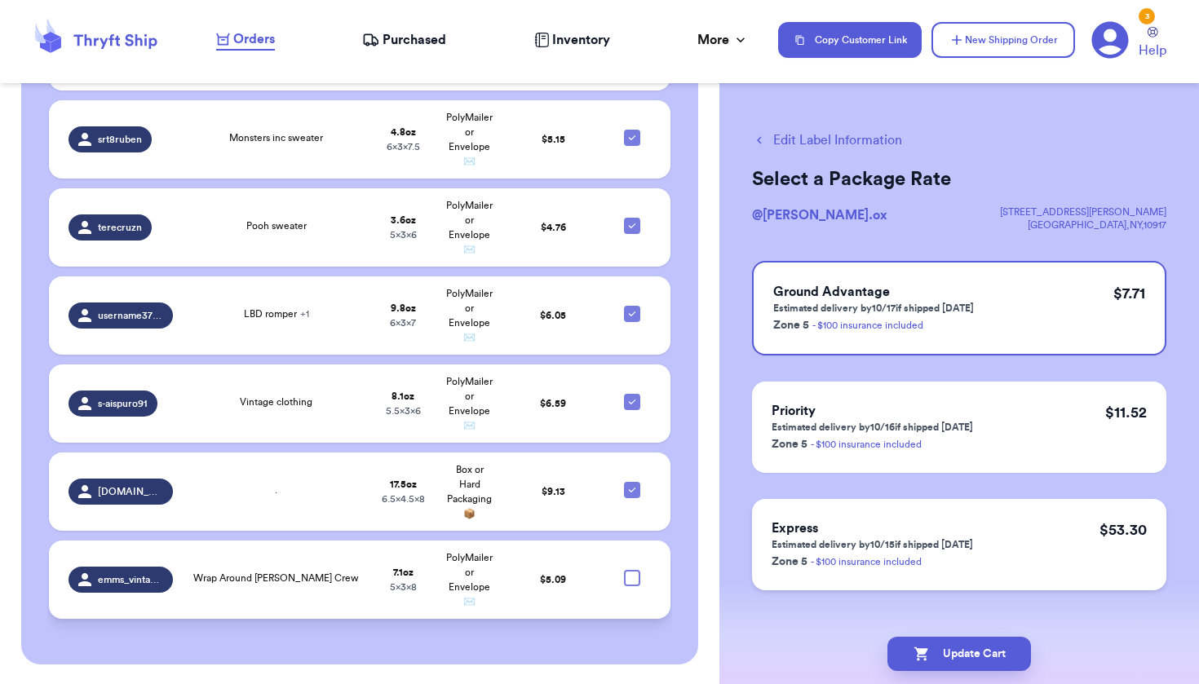
scroll to position [910, 0]
click at [979, 660] on button "Update Cart" at bounding box center [959, 654] width 144 height 34
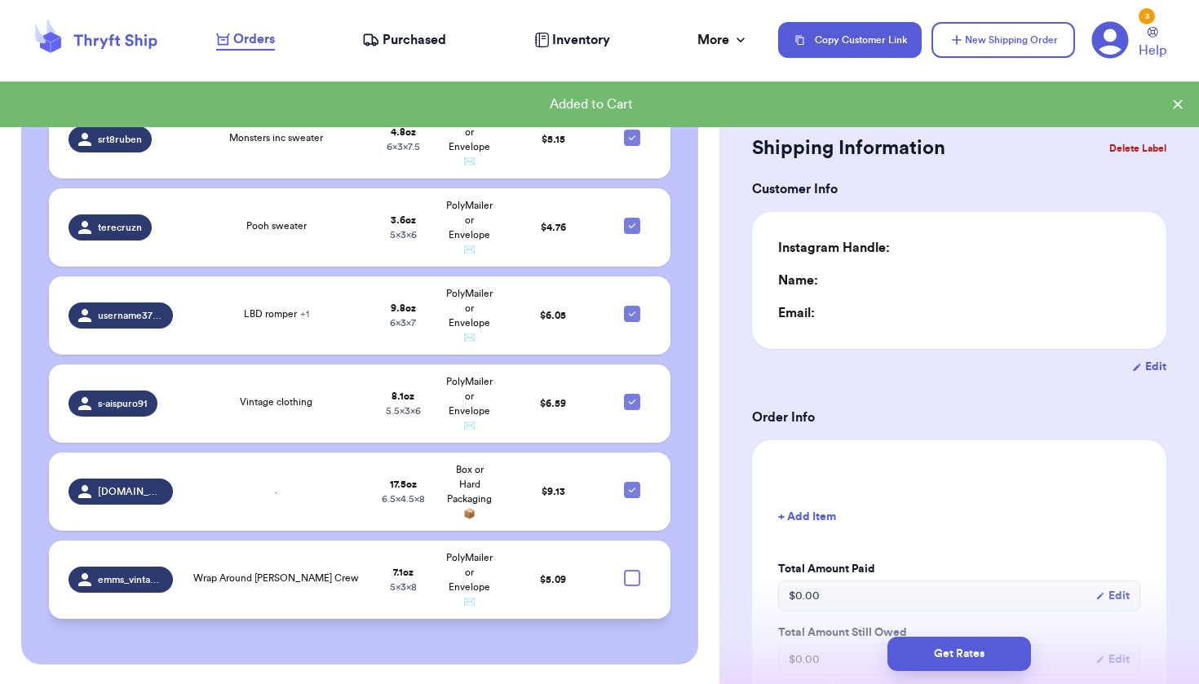
type input "0"
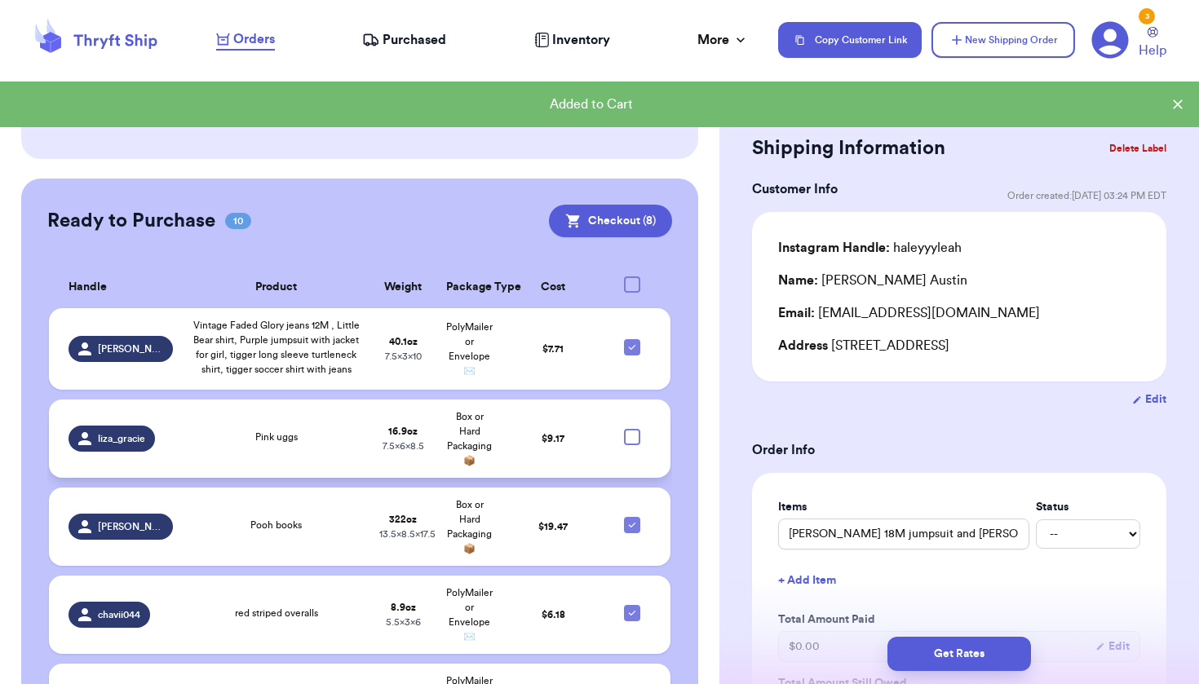
scroll to position [306, 0]
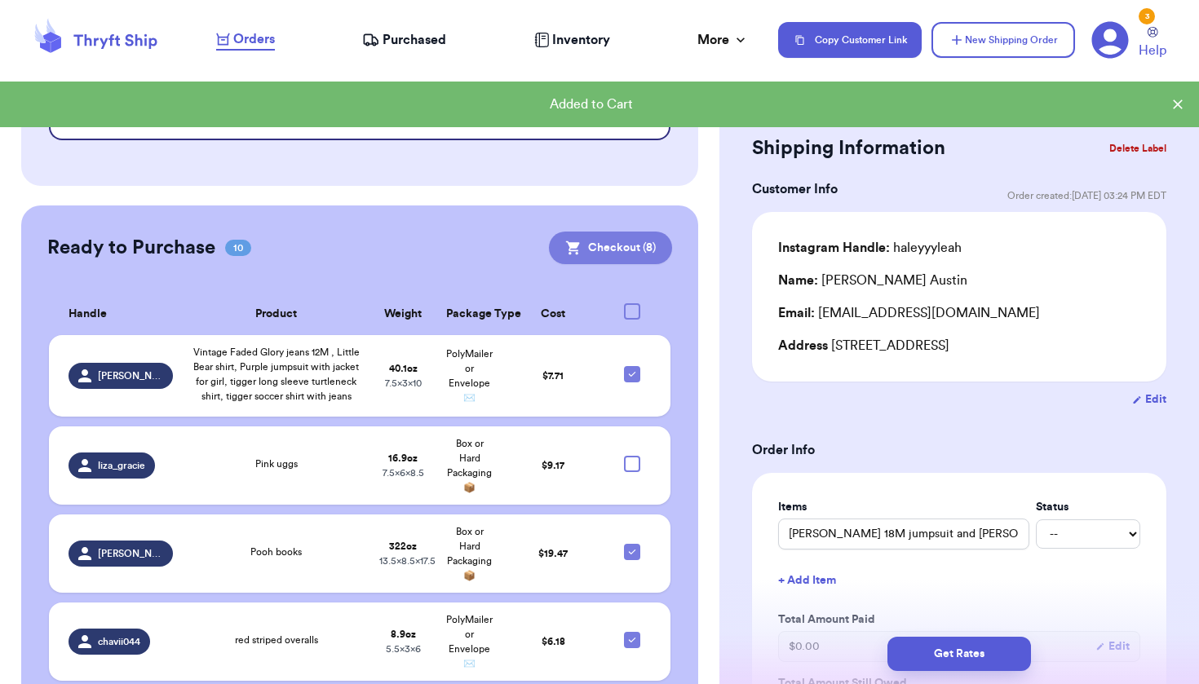
click at [632, 242] on button "Checkout ( 8 )" at bounding box center [610, 248] width 123 height 33
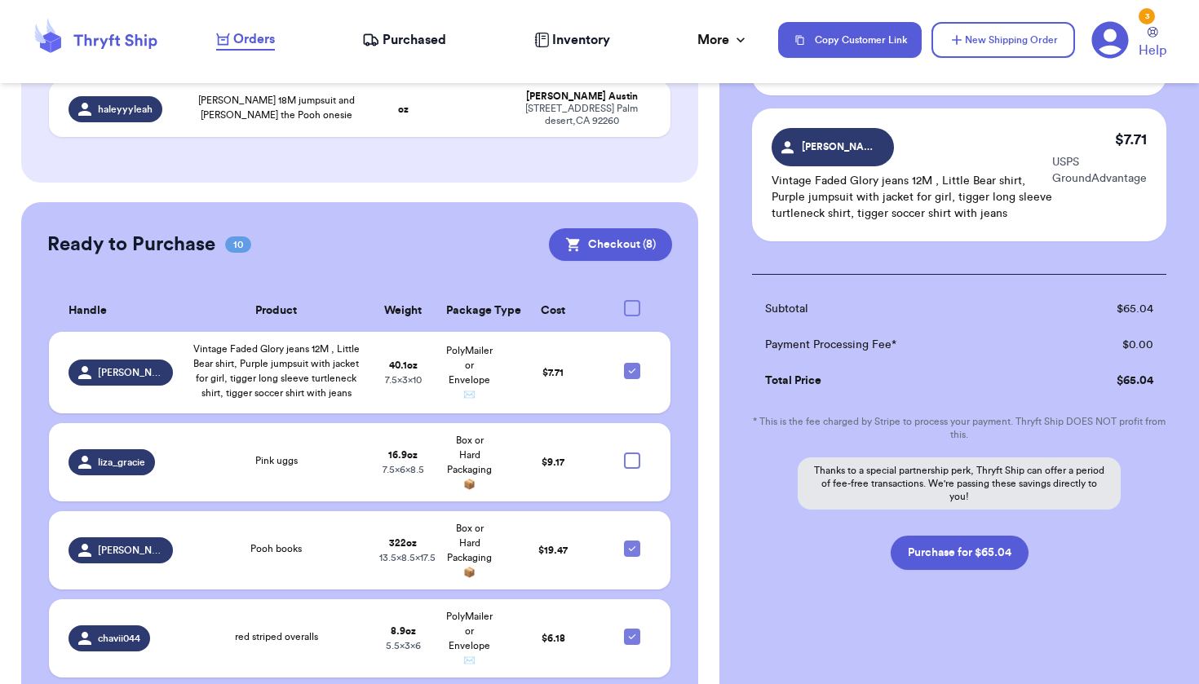
scroll to position [887, 0]
click at [934, 538] on button "Purchase for $65.04" at bounding box center [960, 553] width 138 height 34
checkbox input "false"
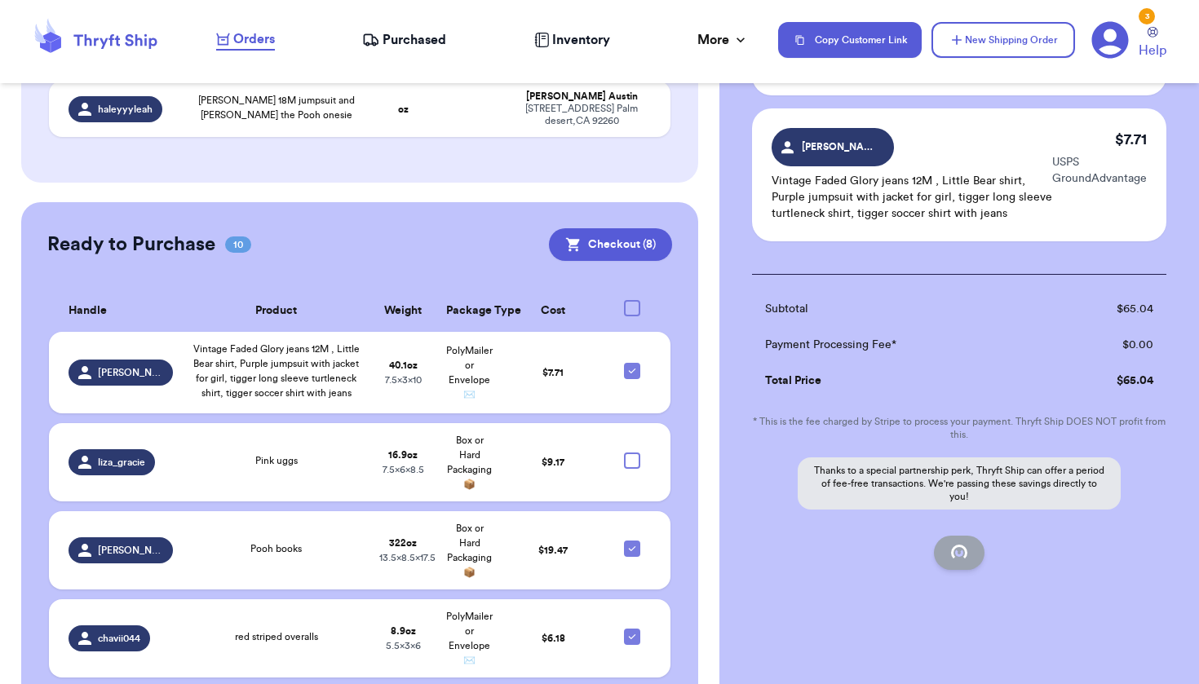
checkbox input "false"
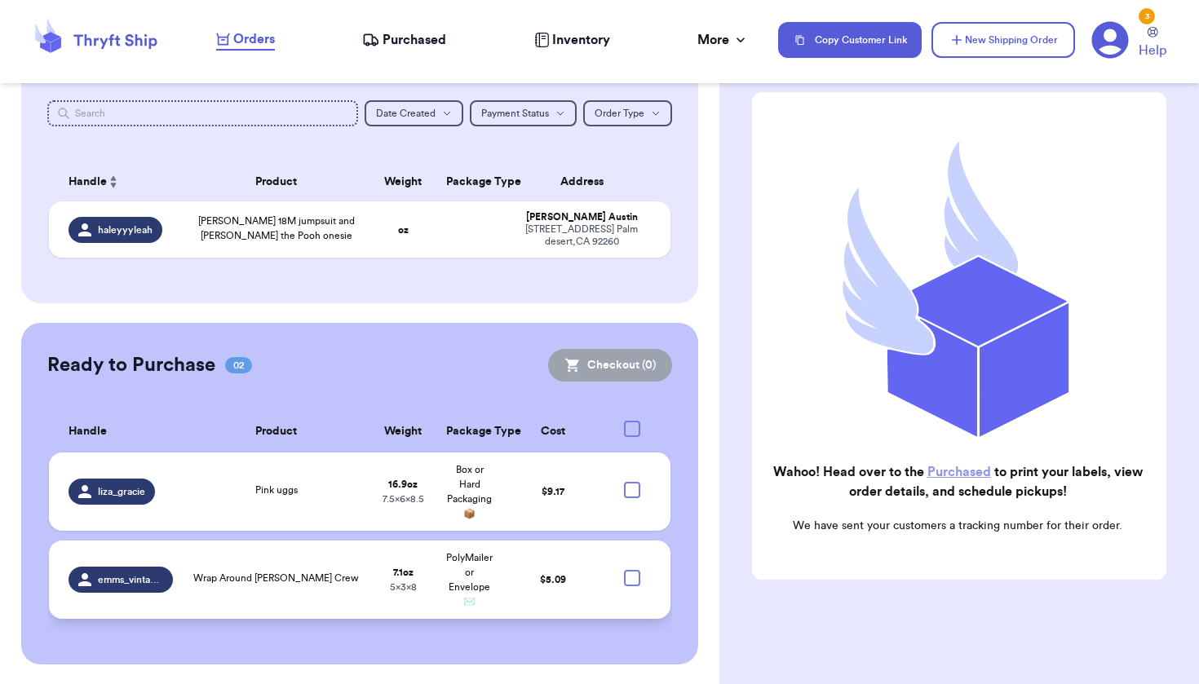
scroll to position [184, 0]
click at [423, 36] on span "Purchased" at bounding box center [415, 40] width 64 height 20
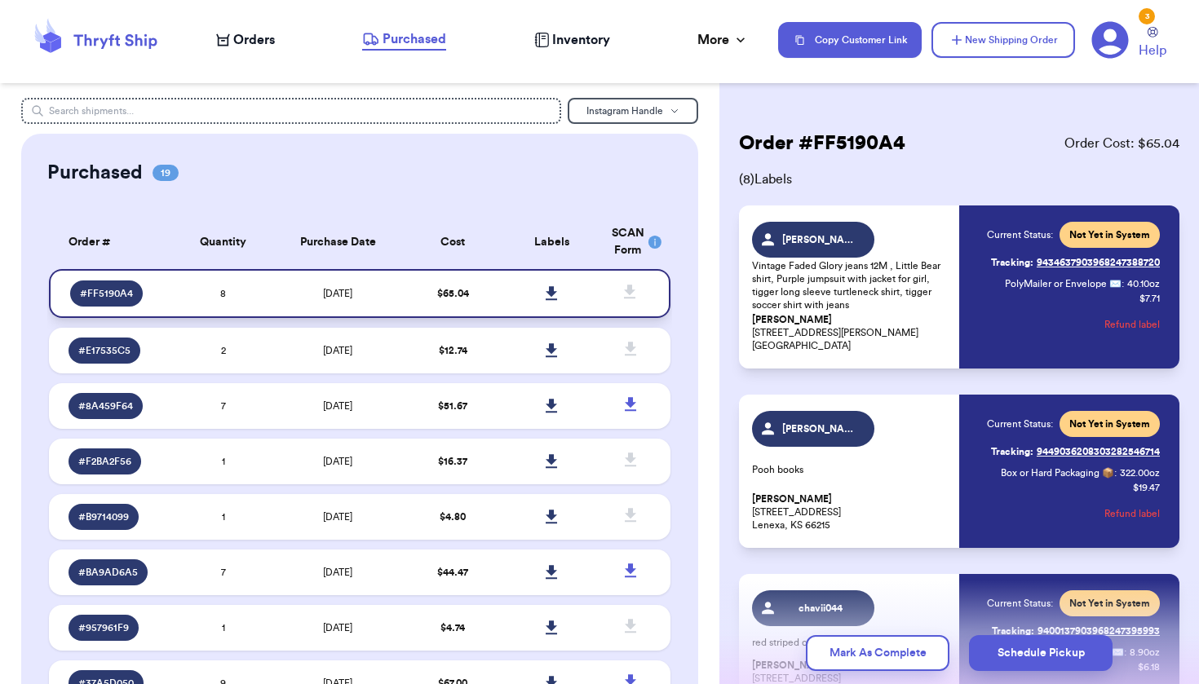
click at [546, 301] on icon at bounding box center [552, 293] width 12 height 15
click at [624, 299] on icon at bounding box center [629, 292] width 11 height 14
click at [620, 299] on icon at bounding box center [630, 292] width 20 height 20
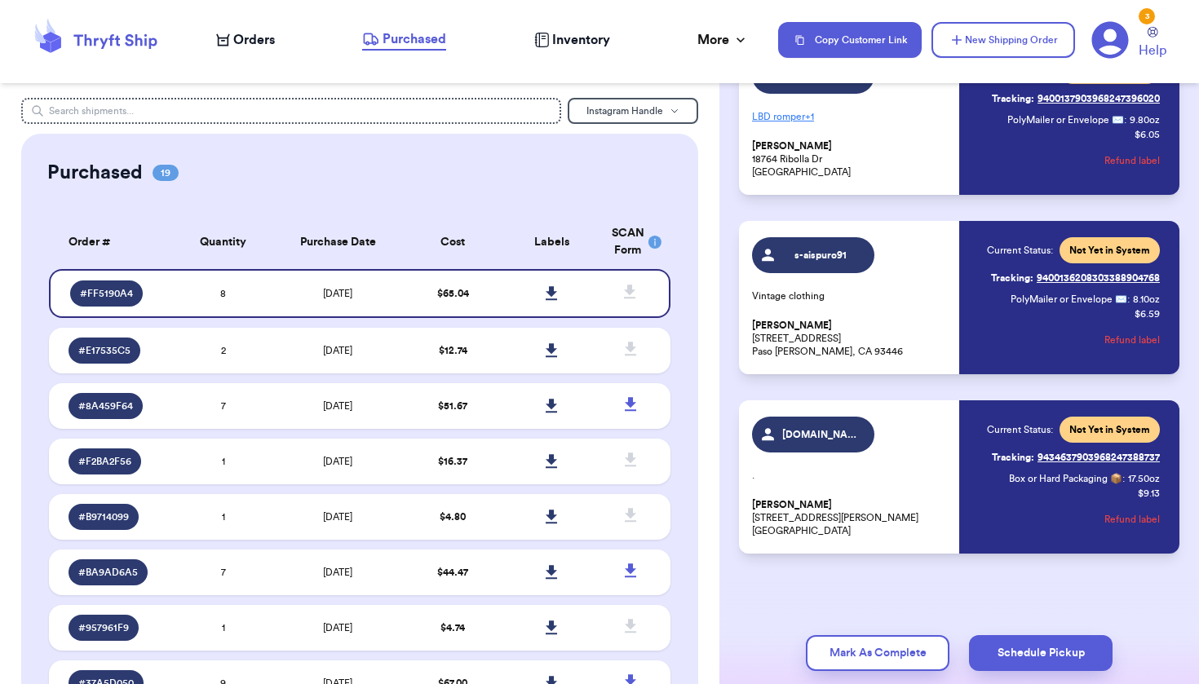
scroll to position [1071, 0]
click at [624, 297] on icon at bounding box center [629, 292] width 11 height 14
click at [648, 240] on rect at bounding box center [654, 242] width 13 height 13
click at [624, 297] on icon at bounding box center [629, 292] width 11 height 14
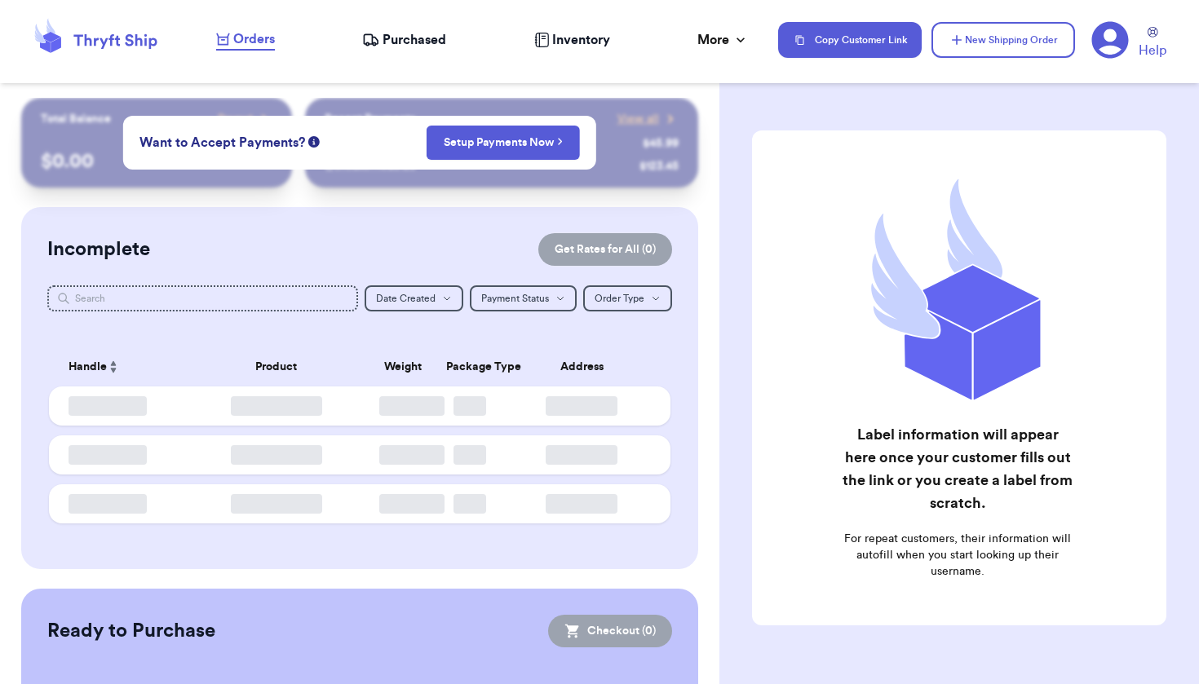
checkbox input "false"
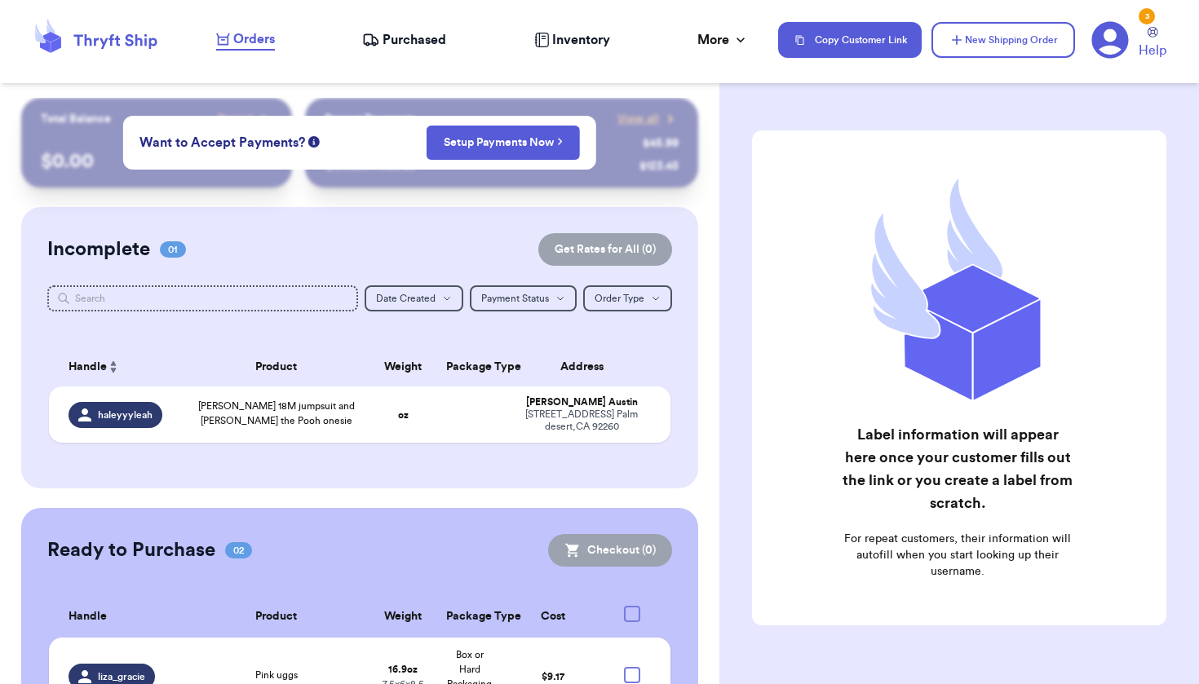
click at [392, 40] on span "Purchased" at bounding box center [415, 40] width 64 height 20
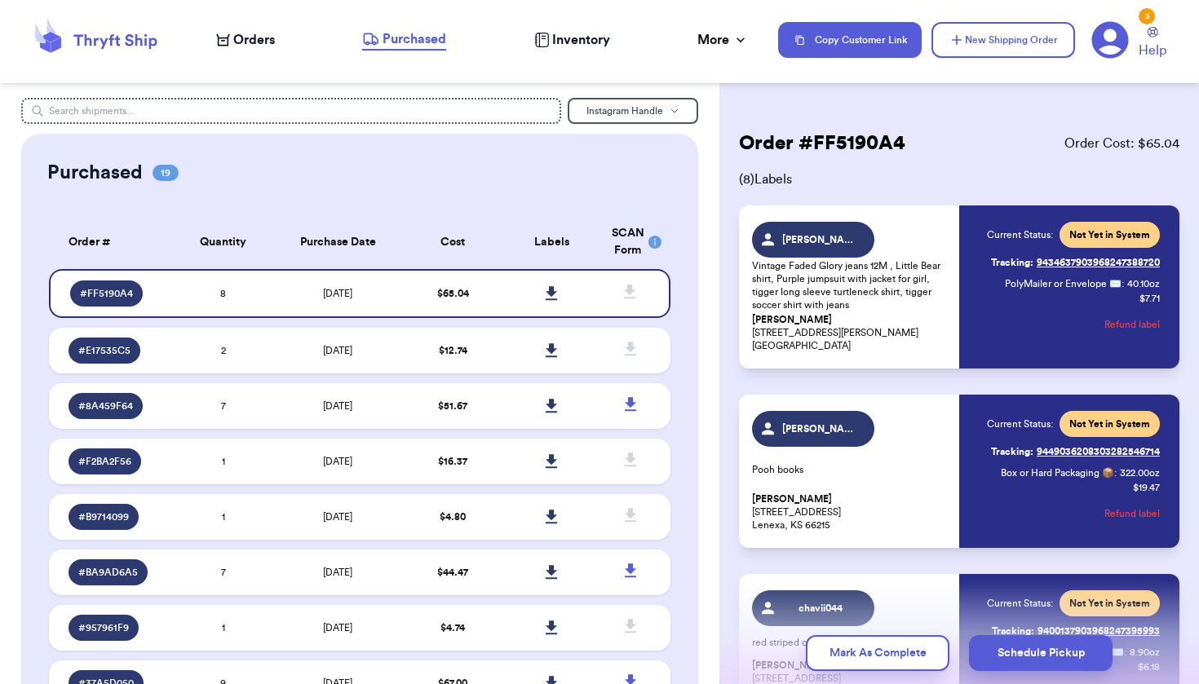
click at [648, 240] on rect at bounding box center [654, 242] width 13 height 13
click at [622, 298] on icon at bounding box center [630, 292] width 20 height 20
